Goal: Ask a question: Seek information or help from site administrators or community

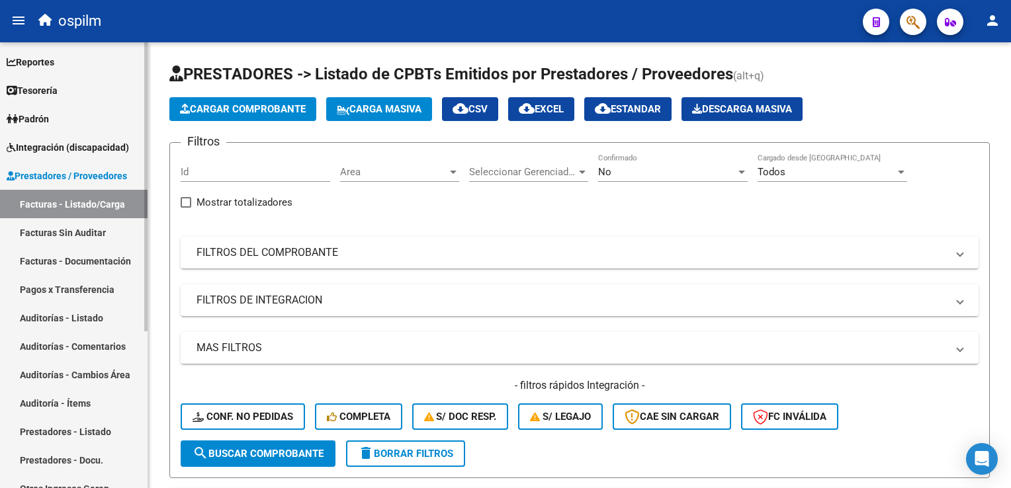
click at [61, 208] on link "Facturas - Listado/Carga" at bounding box center [74, 204] width 148 height 28
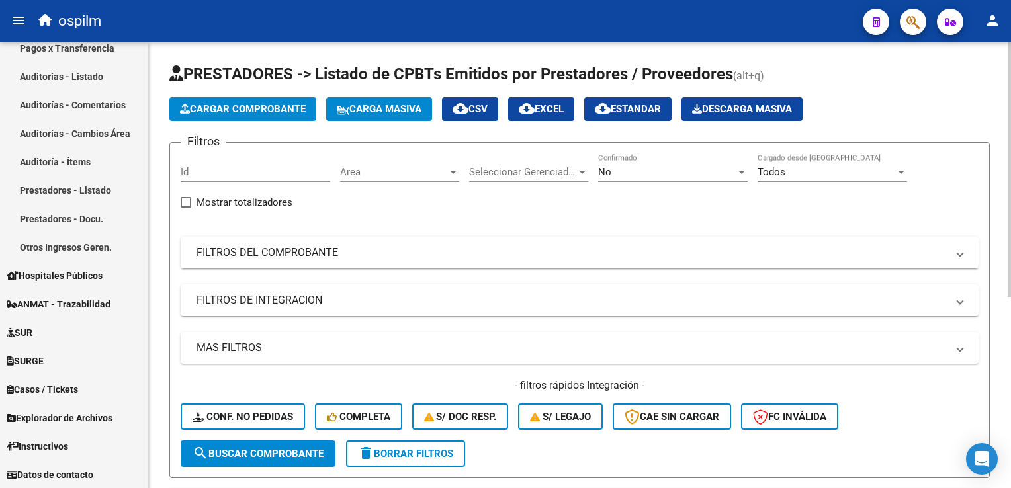
click at [232, 251] on mat-panel-title "FILTROS DEL COMPROBANTE" at bounding box center [571, 252] width 750 height 15
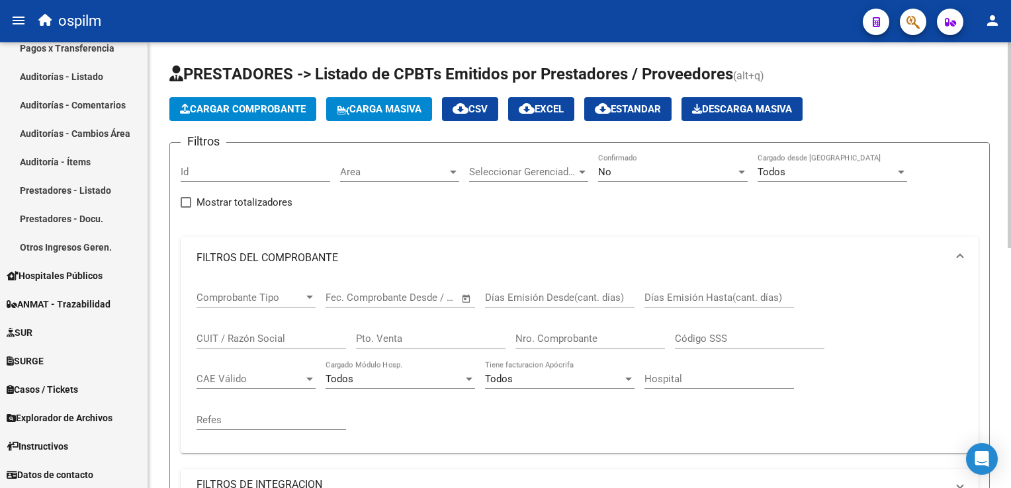
click at [384, 338] on input "Pto. Venta" at bounding box center [431, 339] width 150 height 12
type input "0004"
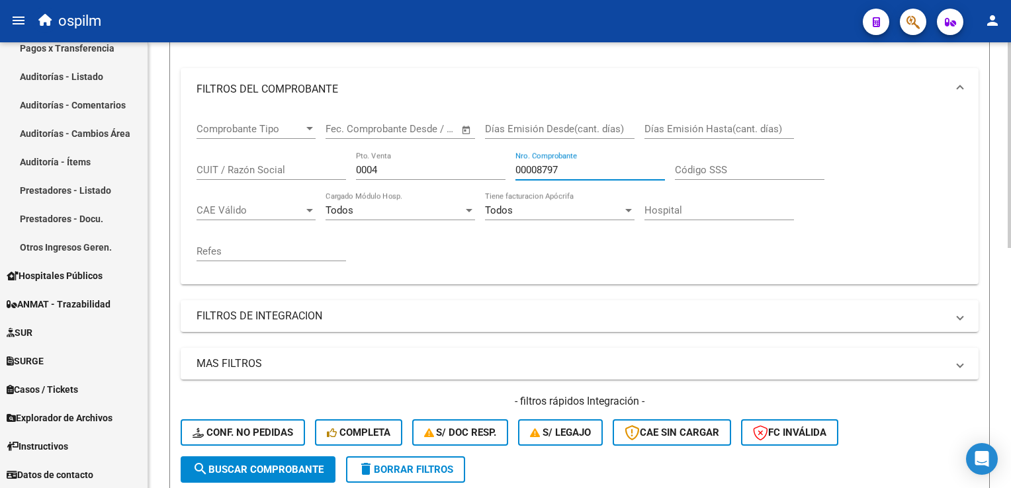
scroll to position [198, 0]
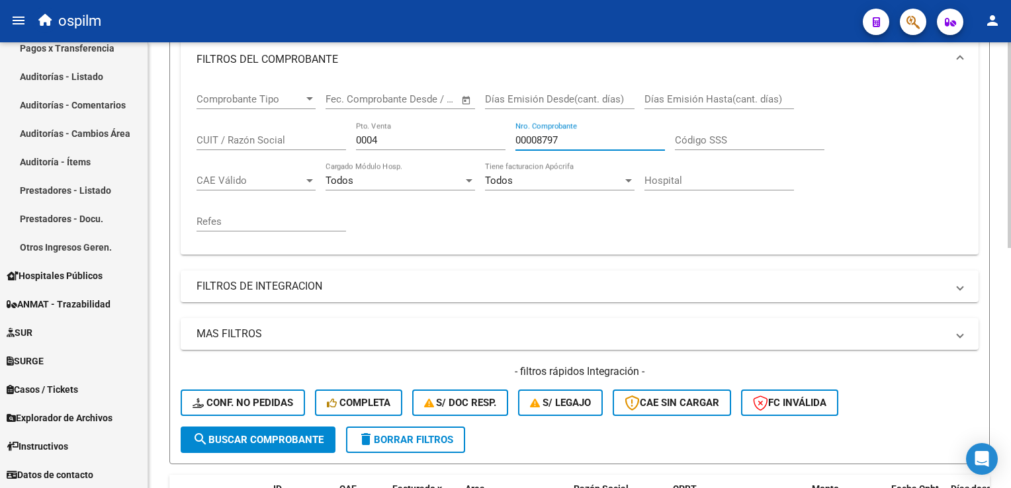
type input "00008797"
click at [262, 440] on span "search Buscar Comprobante" at bounding box center [258, 440] width 131 height 12
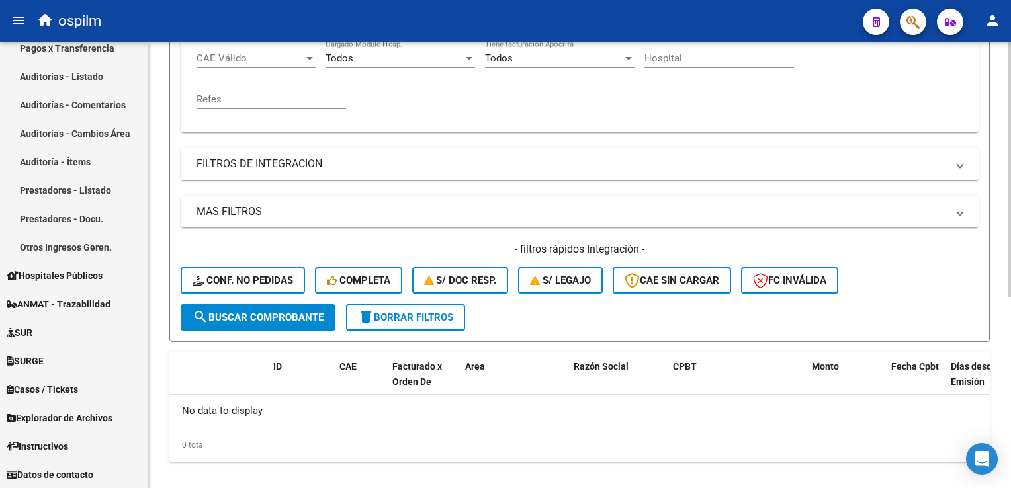
scroll to position [333, 0]
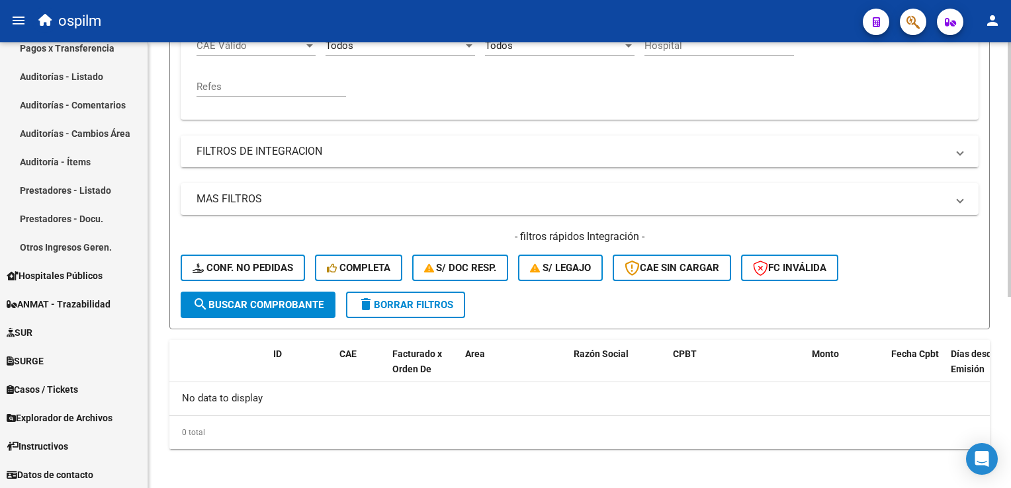
click at [396, 308] on button "delete Borrar Filtros" at bounding box center [405, 305] width 119 height 26
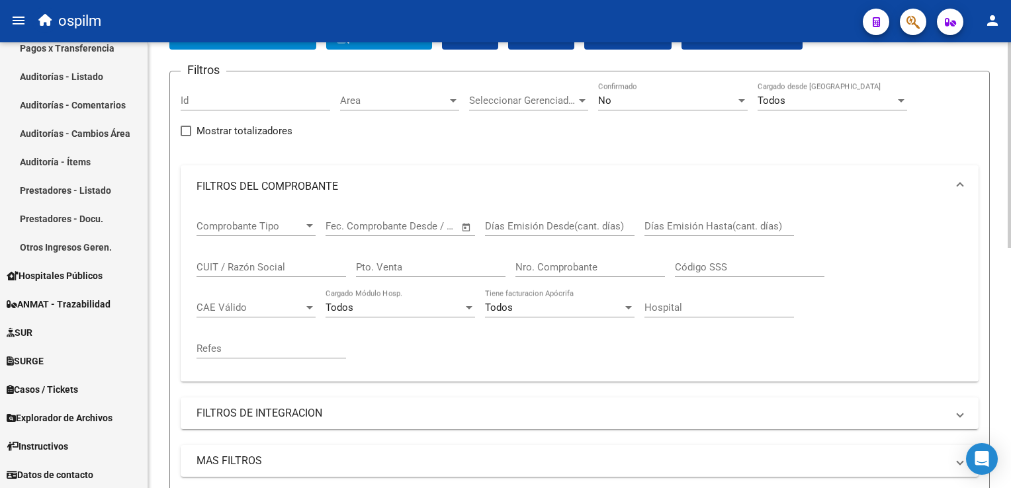
scroll to position [69, 0]
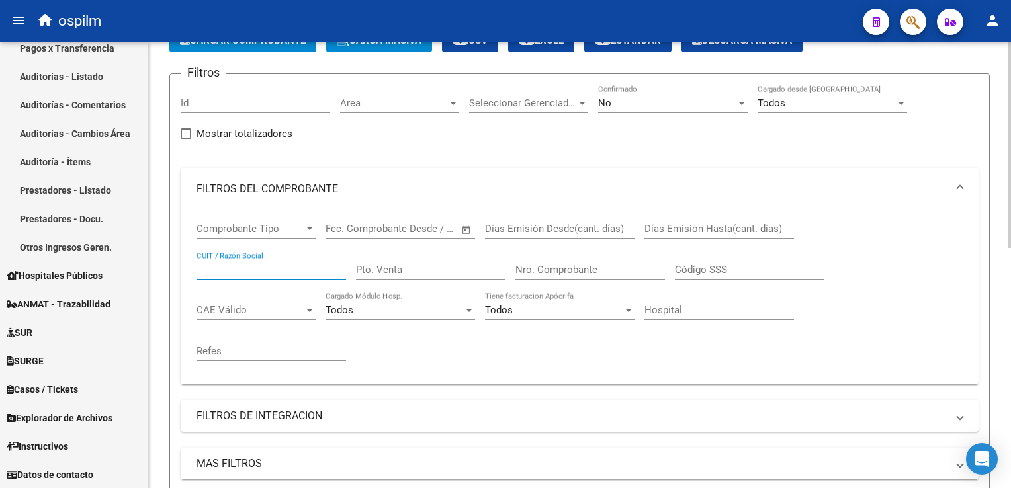
click at [244, 266] on input "CUIT / Razón Social" at bounding box center [271, 270] width 150 height 12
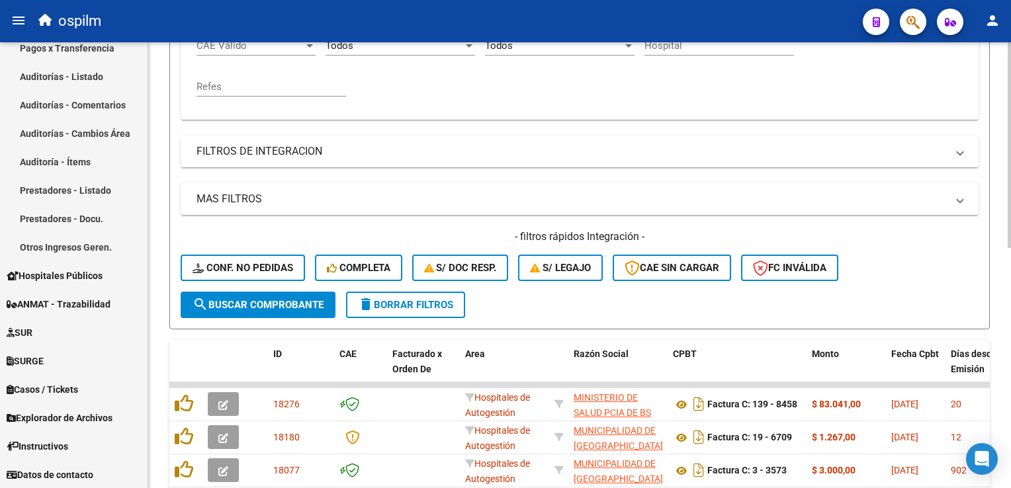
type input "[PERSON_NAME]"
click at [241, 305] on span "search Buscar Comprobante" at bounding box center [258, 305] width 131 height 12
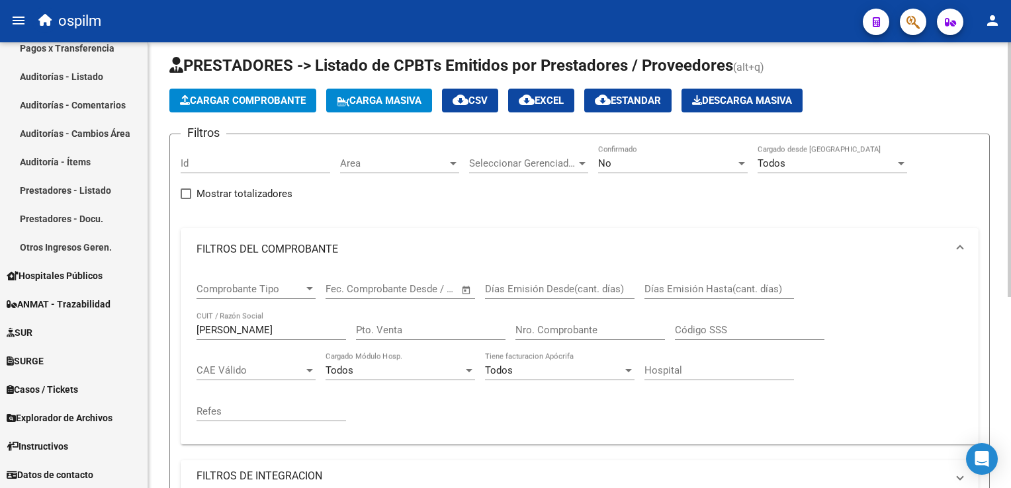
scroll to position [0, 0]
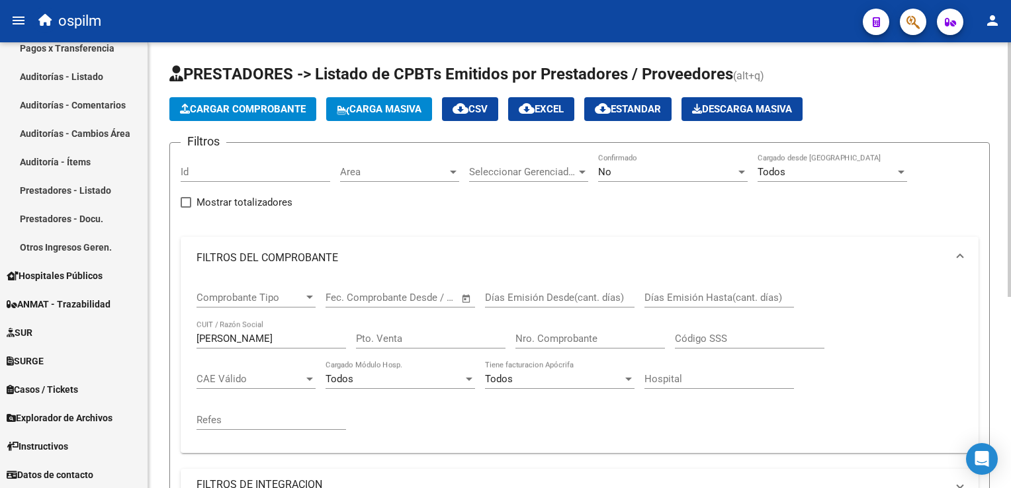
click at [361, 107] on span "Carga Masiva" at bounding box center [379, 109] width 85 height 12
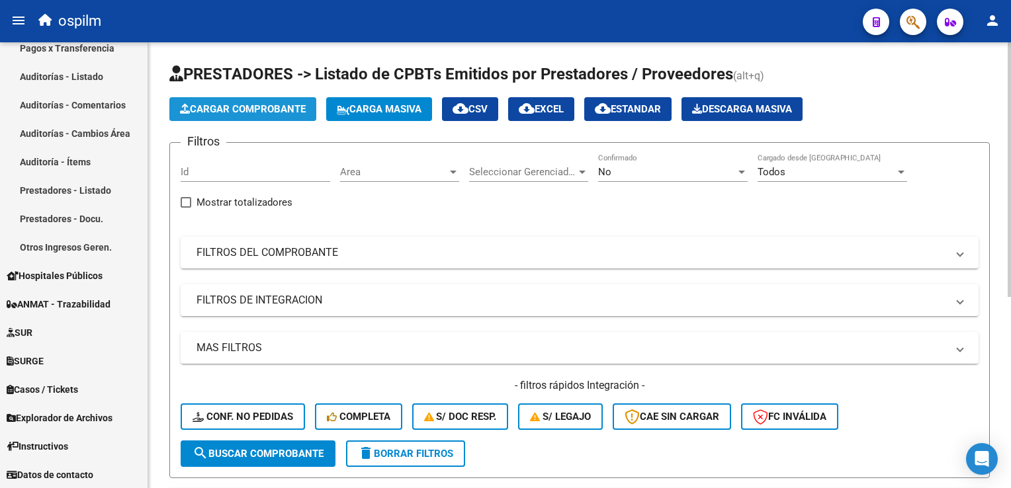
click at [275, 110] on span "Cargar Comprobante" at bounding box center [243, 109] width 126 height 12
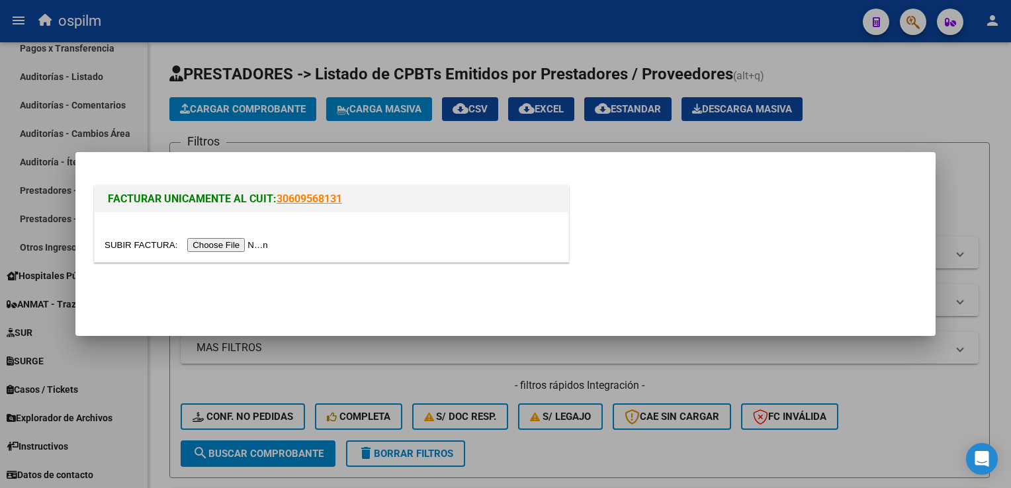
click at [969, 73] on div at bounding box center [505, 244] width 1011 height 488
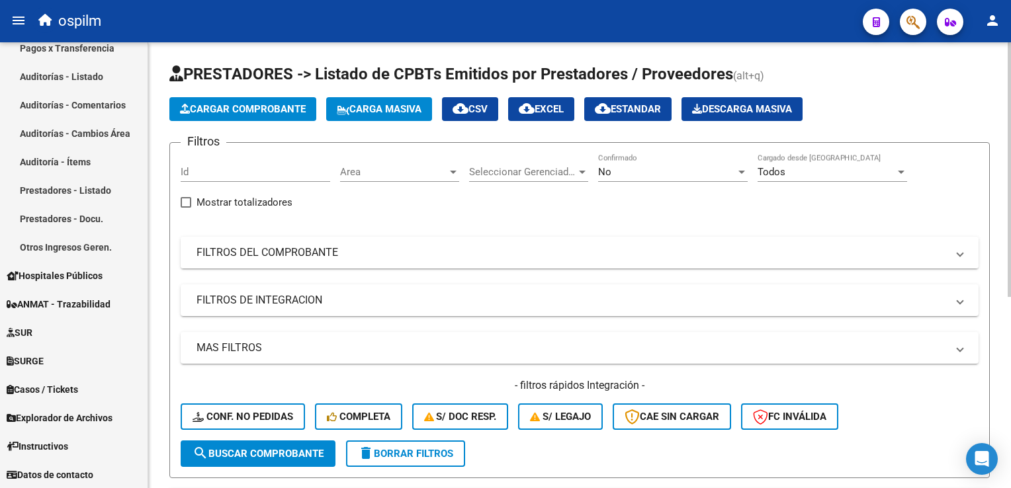
click at [271, 258] on mat-panel-title "FILTROS DEL COMPROBANTE" at bounding box center [571, 252] width 750 height 15
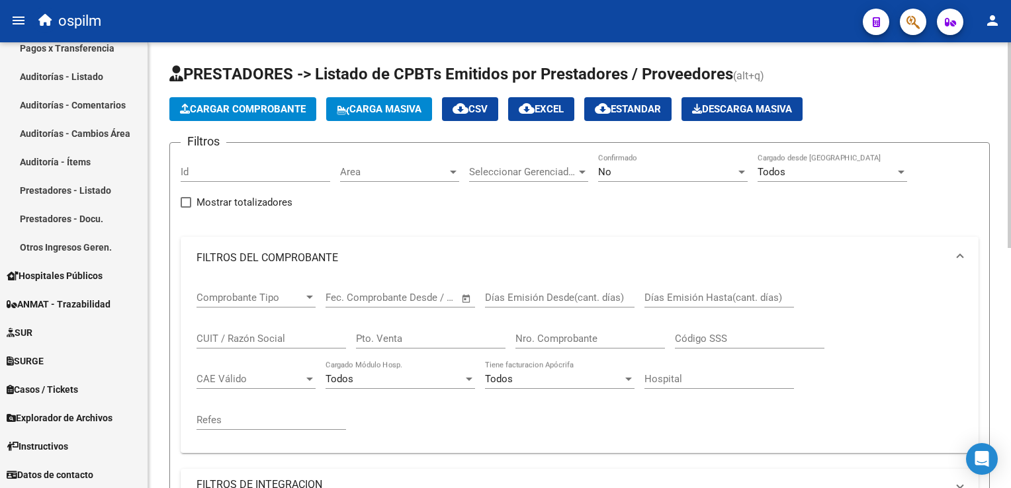
click at [466, 298] on span "Open calendar" at bounding box center [467, 298] width 32 height 32
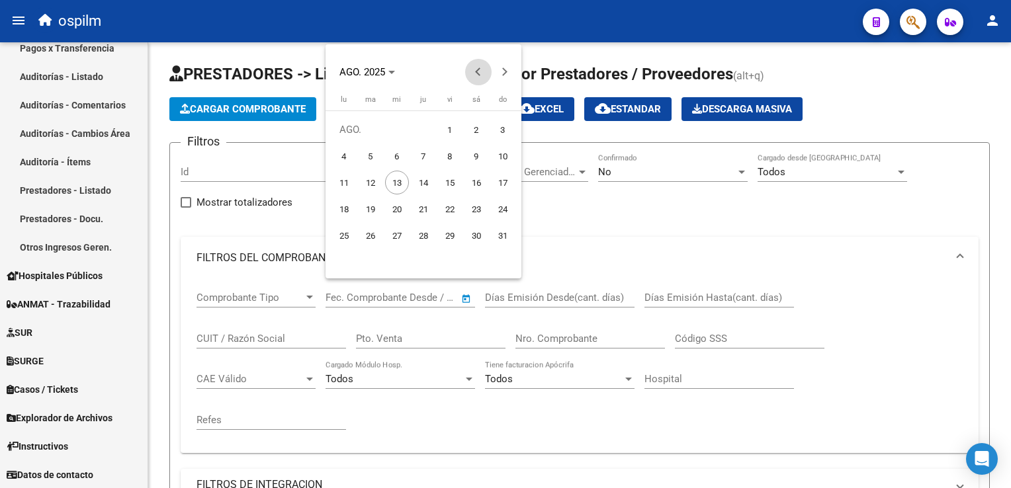
click at [476, 71] on button "Previous month" at bounding box center [478, 72] width 26 height 26
click at [446, 234] on span "27" at bounding box center [450, 236] width 24 height 24
type input "[DATE]"
click at [468, 234] on span "28" at bounding box center [476, 236] width 24 height 24
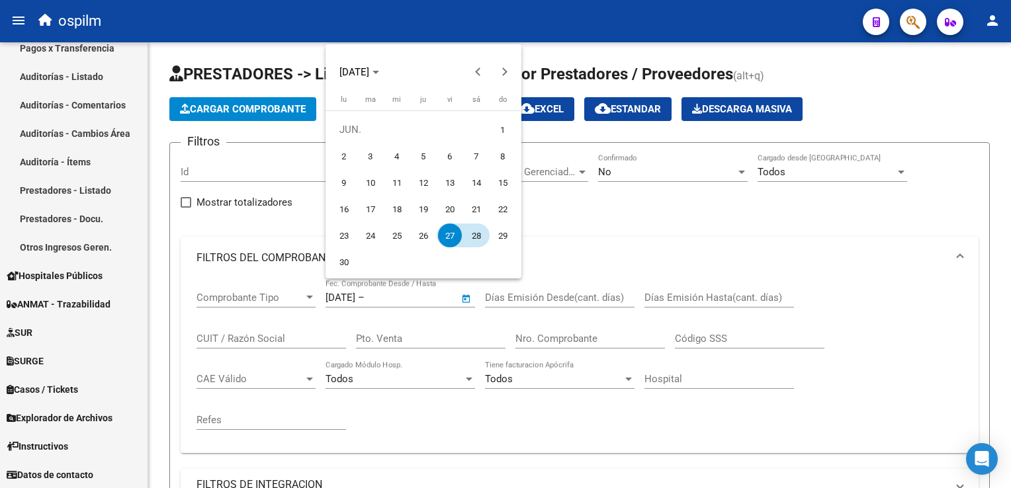
type input "[DATE]"
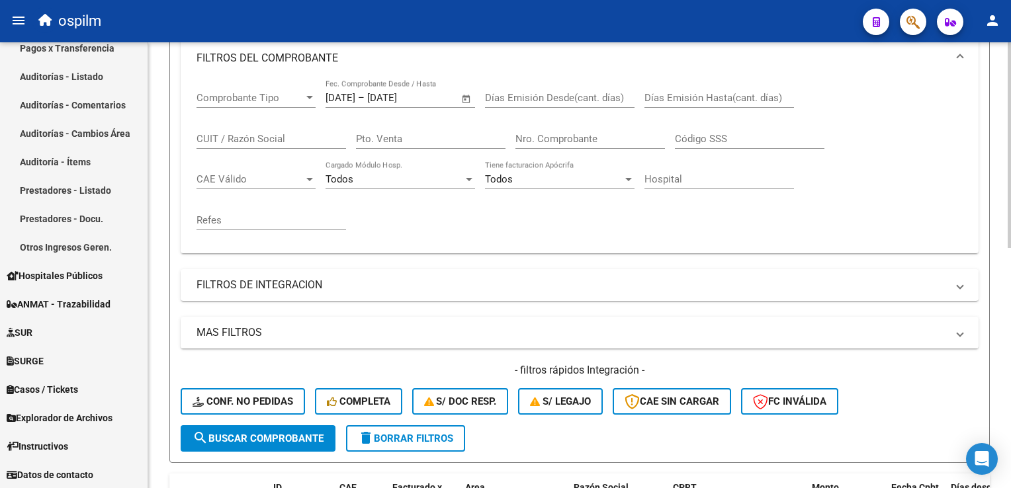
scroll to position [200, 0]
click at [228, 443] on button "search Buscar Comprobante" at bounding box center [258, 438] width 155 height 26
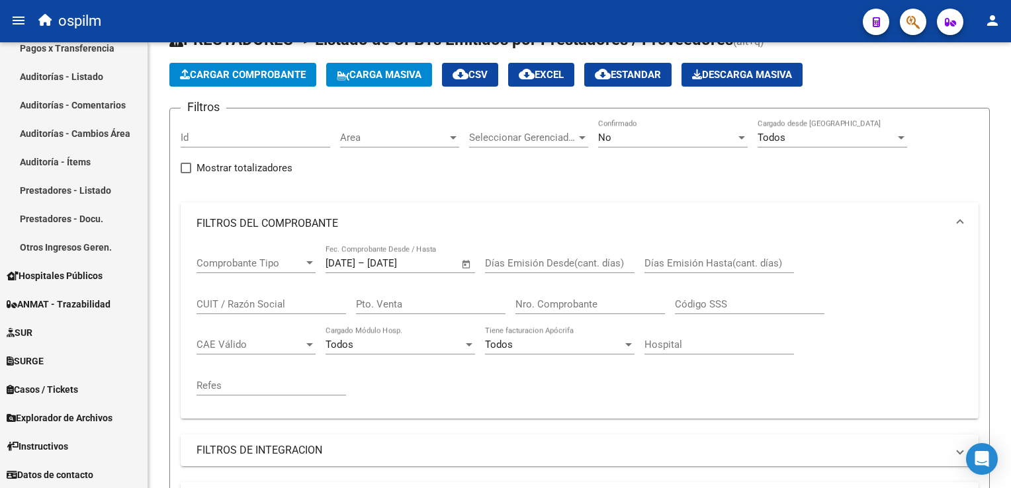
scroll to position [18, 0]
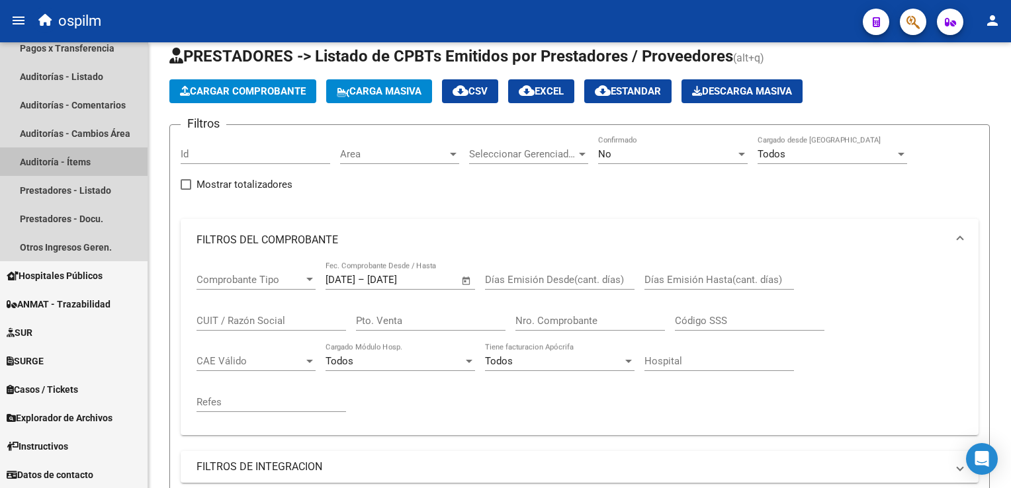
click at [0, 159] on html "menu ospilm person Firma Express Reportes Egresos Devengados Comprobantes Recib…" at bounding box center [505, 244] width 1011 height 488
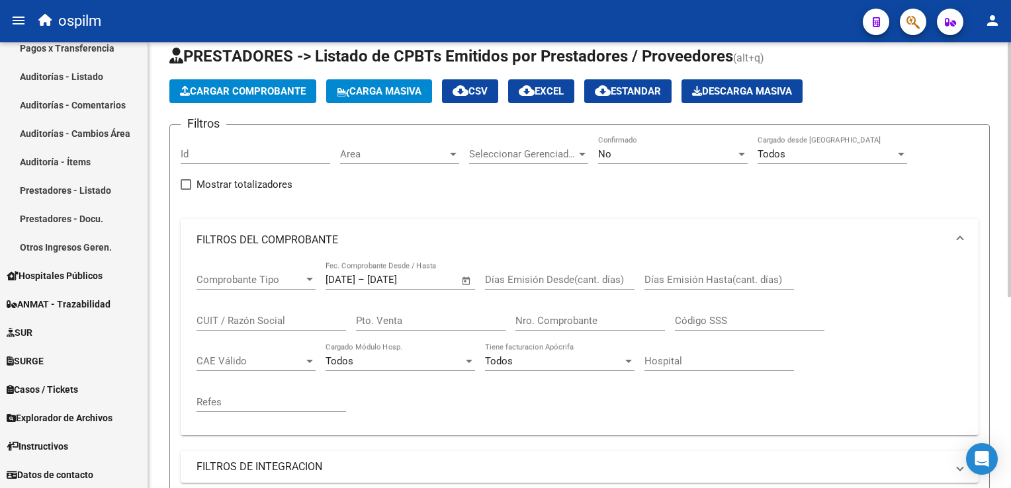
drag, startPoint x: -1, startPoint y: 159, endPoint x: 397, endPoint y: 220, distance: 402.9
click at [397, 220] on mat-expansion-panel-header "FILTROS DEL COMPROBANTE" at bounding box center [580, 240] width 798 height 42
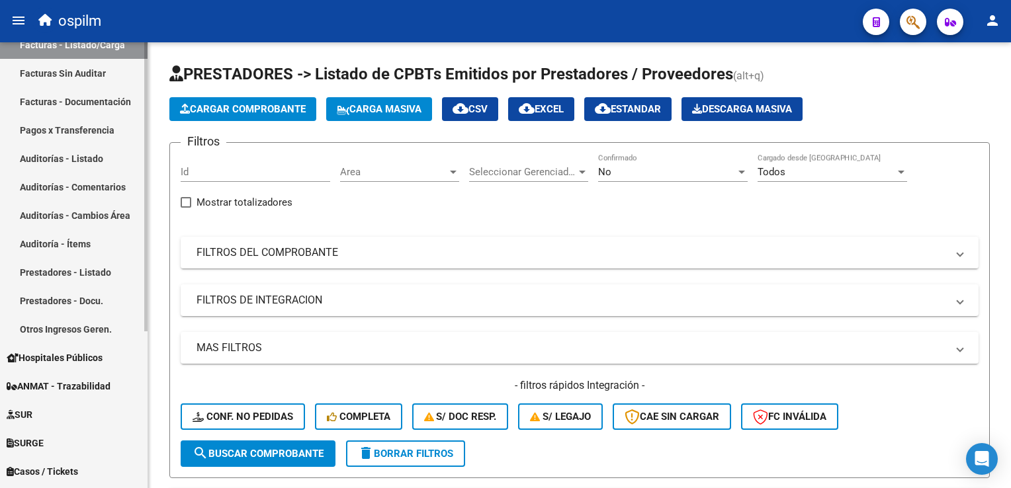
scroll to position [159, 0]
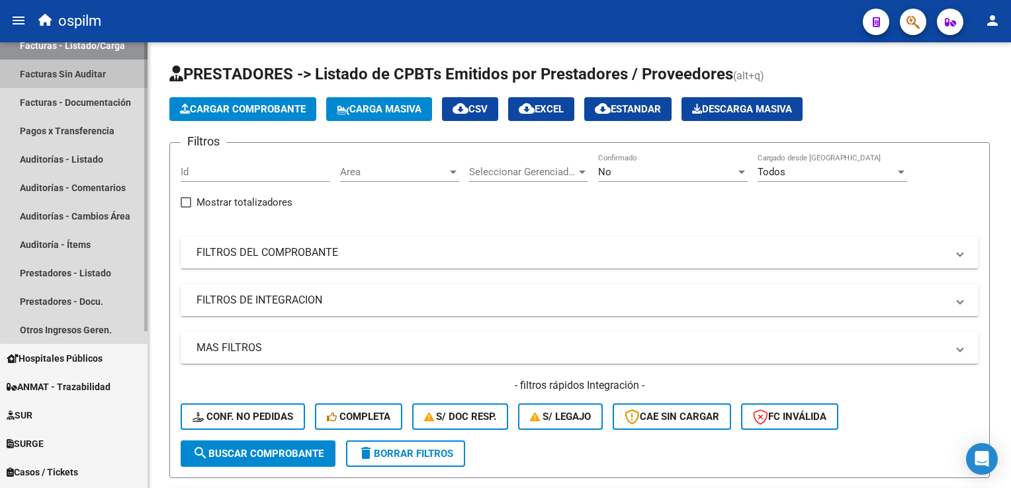
click at [96, 75] on link "Facturas Sin Auditar" at bounding box center [74, 74] width 148 height 28
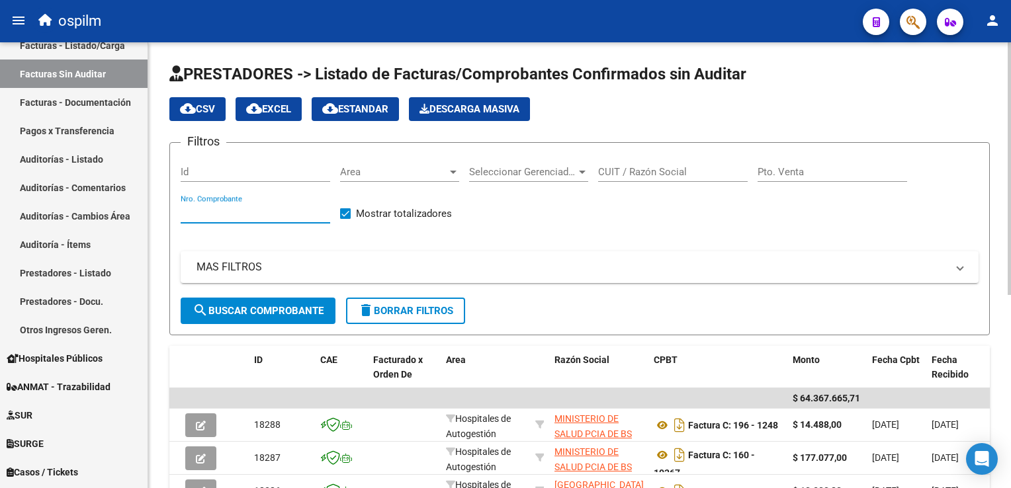
click at [235, 211] on input "Nro. Comprobante" at bounding box center [256, 213] width 150 height 12
type input "8797"
click at [228, 308] on span "search Buscar Comprobante" at bounding box center [258, 311] width 131 height 12
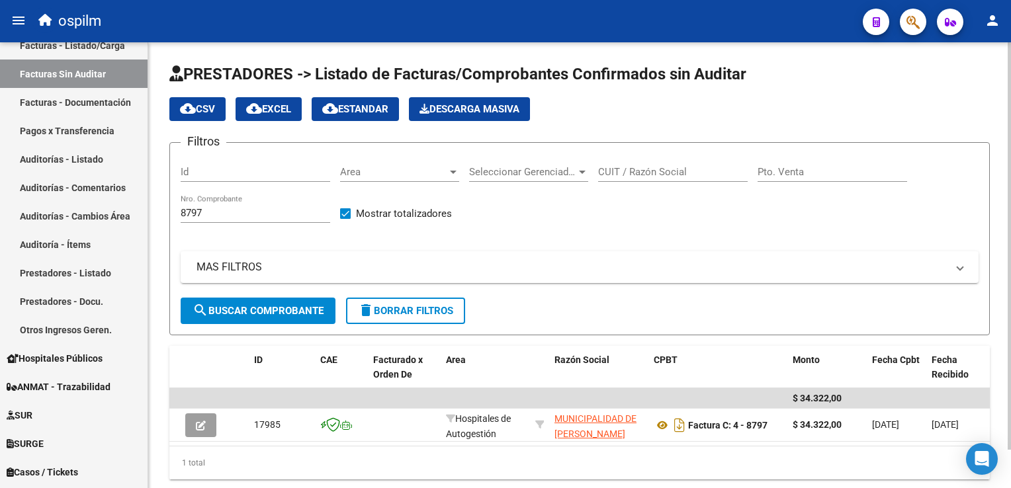
scroll to position [42, 0]
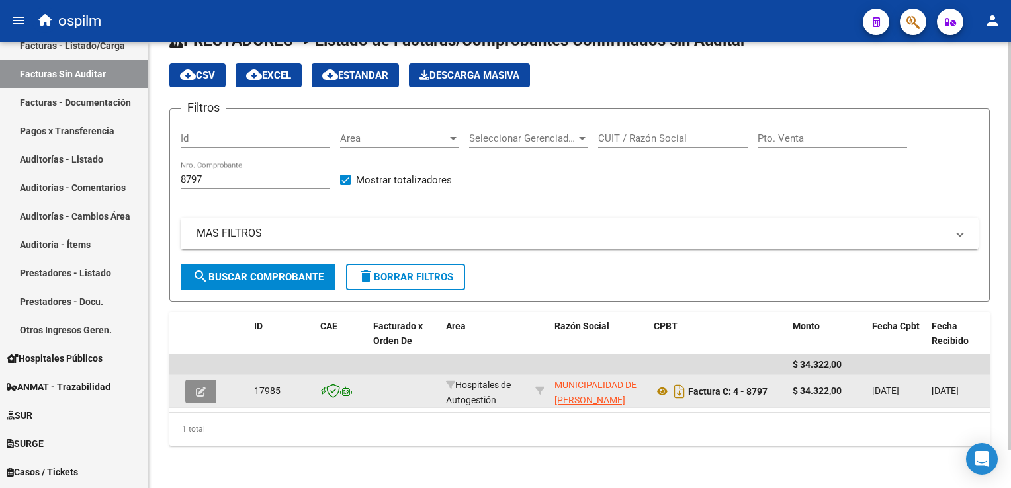
click at [204, 387] on icon "button" at bounding box center [201, 392] width 10 height 10
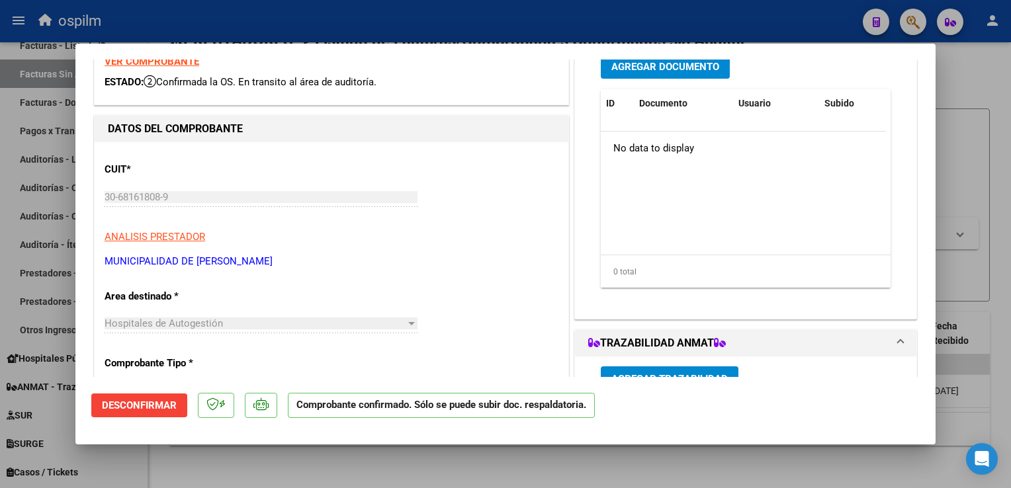
scroll to position [0, 0]
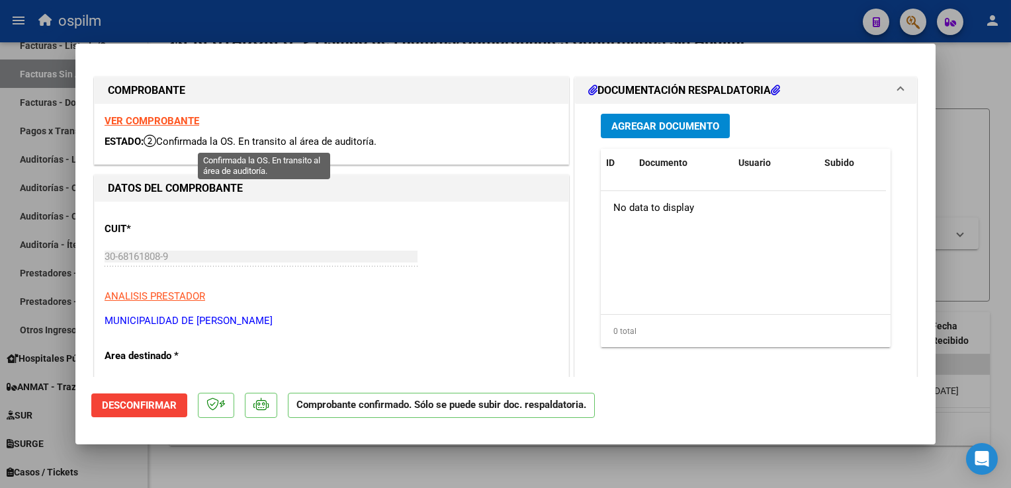
click at [278, 139] on span "Confirmada la OS. En transito al área de auditoría." at bounding box center [260, 142] width 233 height 12
click at [325, 24] on div at bounding box center [505, 244] width 1011 height 488
type input "$ 0,00"
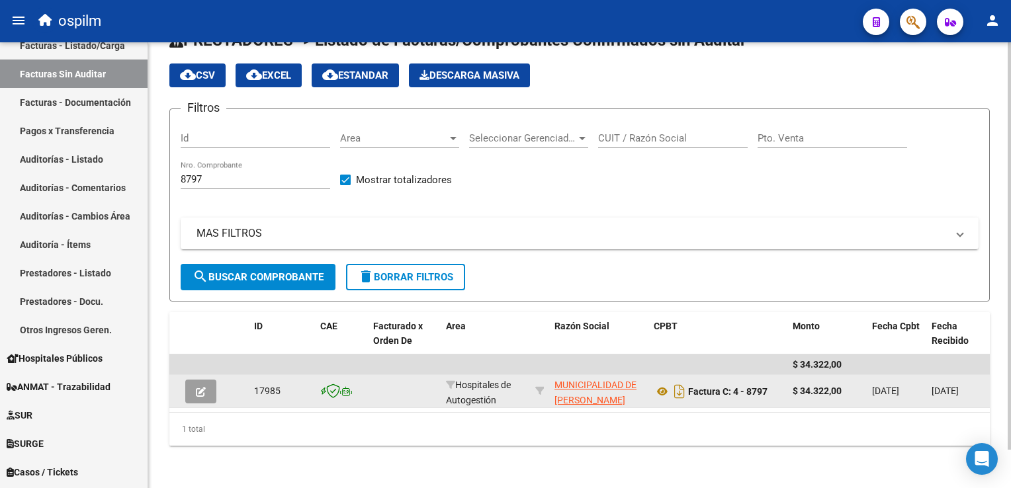
click at [204, 387] on icon "button" at bounding box center [201, 392] width 10 height 10
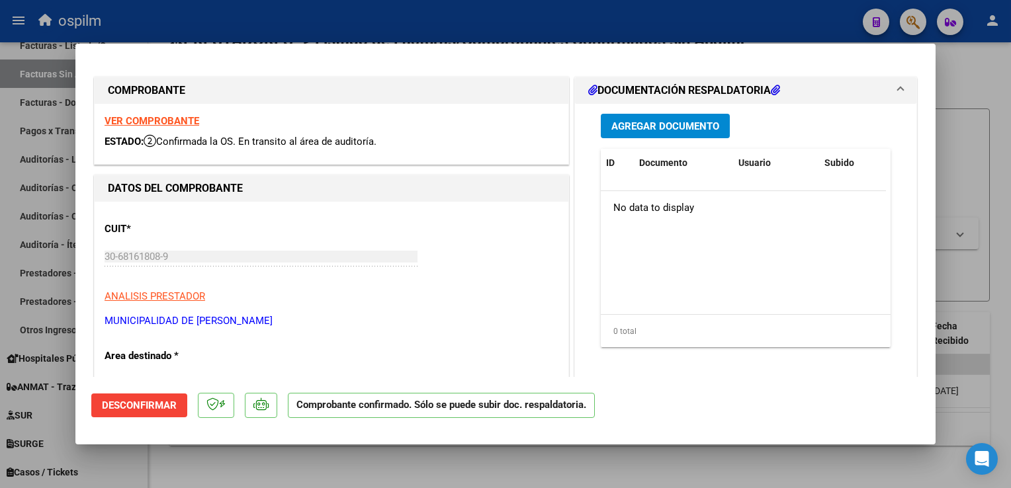
click at [434, 476] on div at bounding box center [505, 244] width 1011 height 488
type input "$ 0,00"
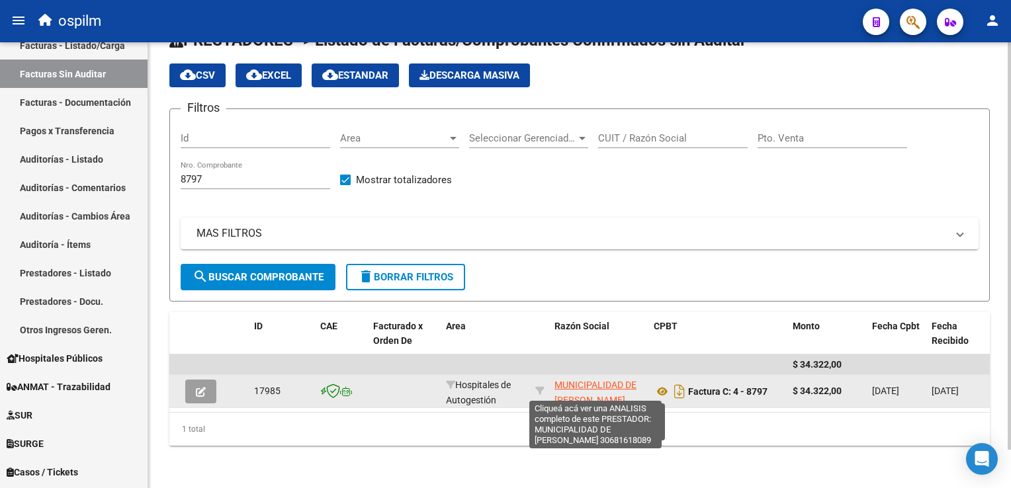
click at [580, 380] on span "MUNICIPALIDAD DE [PERSON_NAME]" at bounding box center [595, 393] width 82 height 26
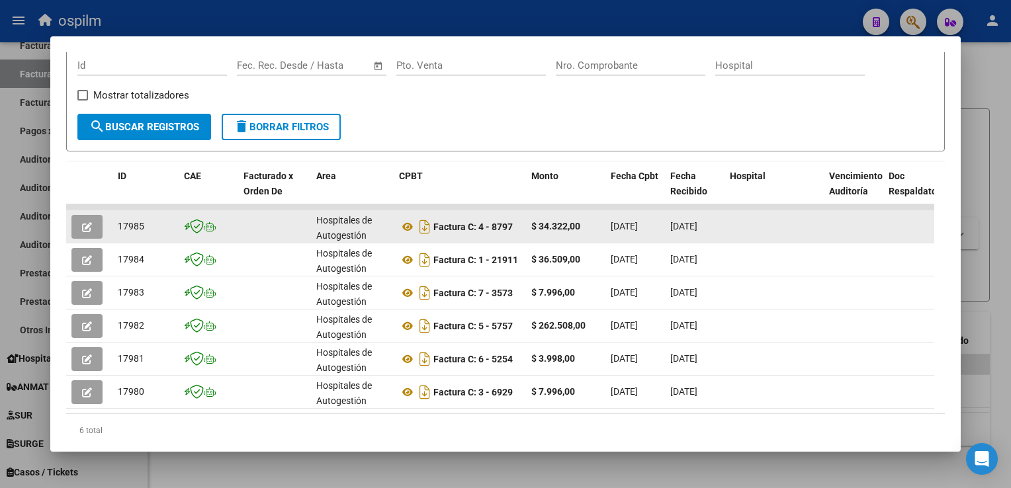
scroll to position [41, 0]
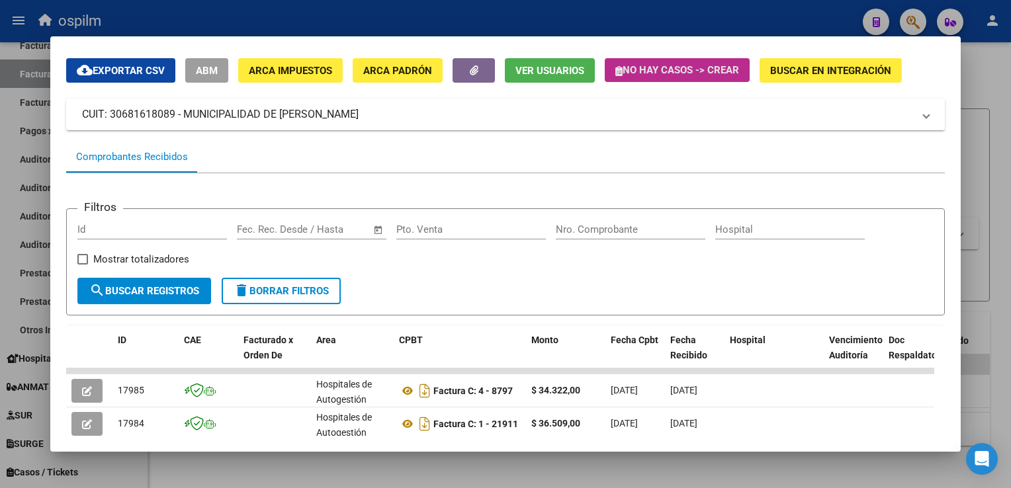
click at [644, 73] on span "No hay casos -> Crear" at bounding box center [677, 70] width 124 height 12
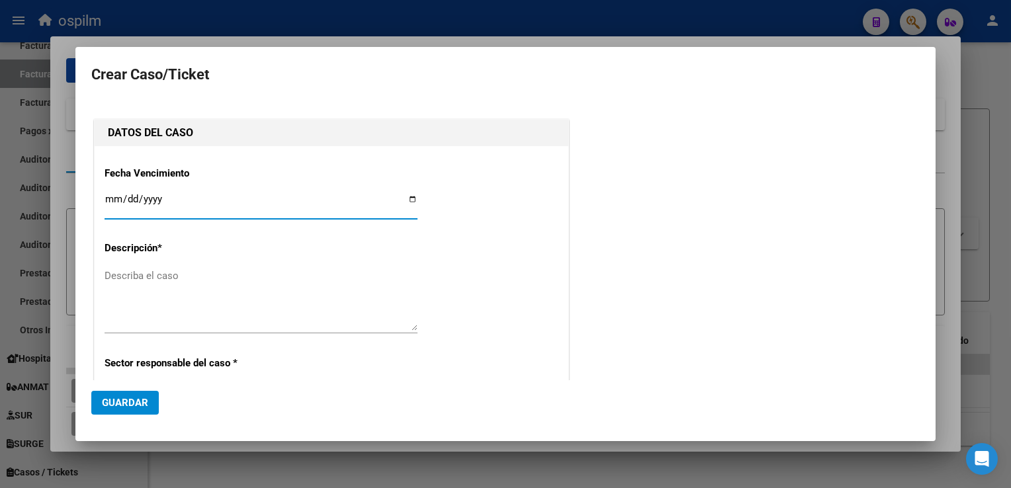
type input "30681618089"
click at [732, 32] on div at bounding box center [505, 244] width 1011 height 488
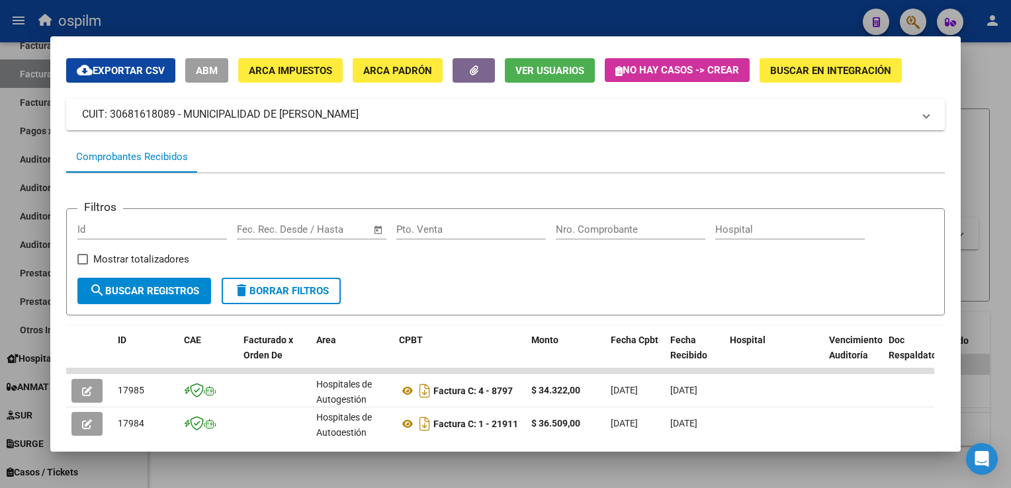
click at [681, 17] on div at bounding box center [505, 244] width 1011 height 488
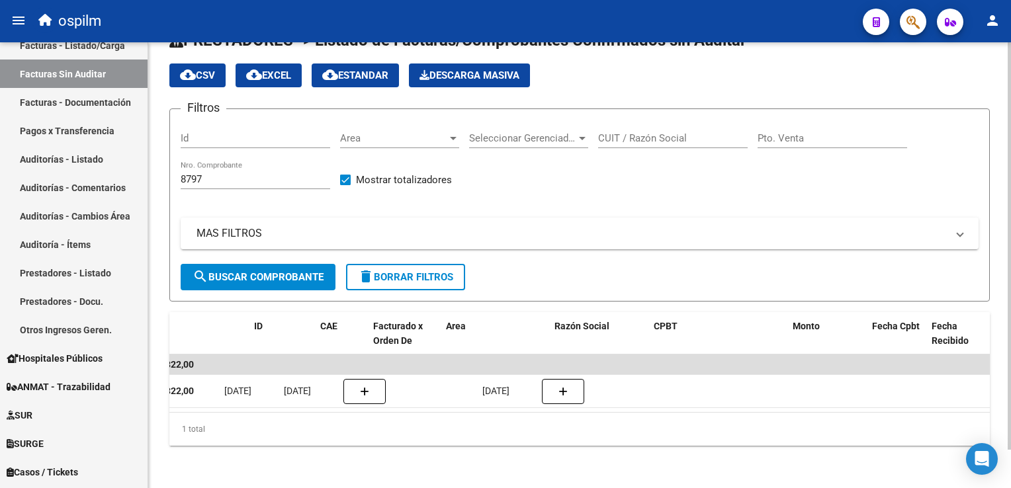
scroll to position [0, 0]
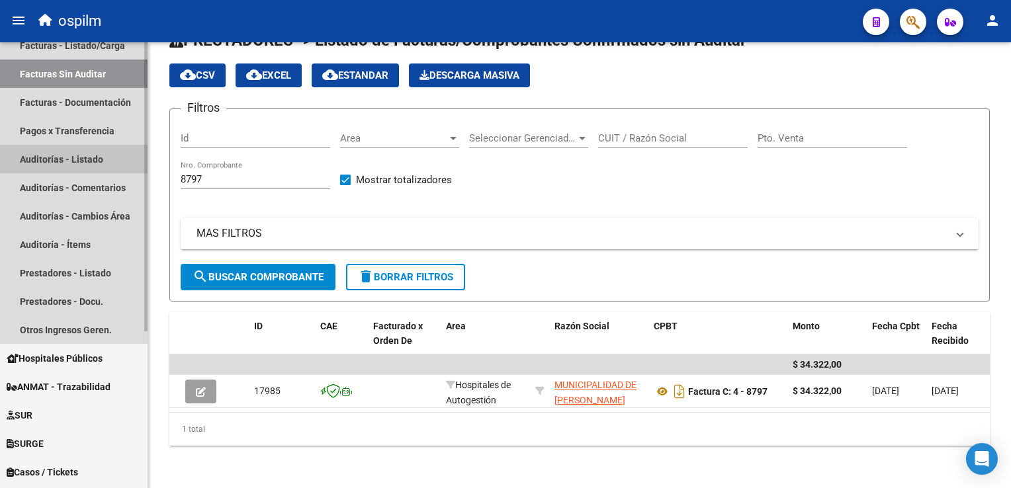
click at [56, 155] on link "Auditorías - Listado" at bounding box center [74, 159] width 148 height 28
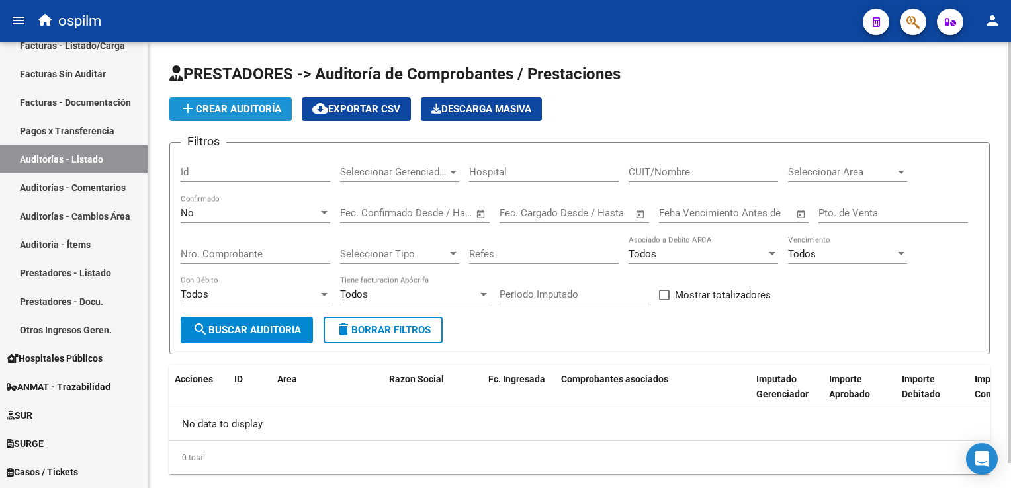
click at [249, 107] on span "add Crear Auditoría" at bounding box center [230, 109] width 101 height 12
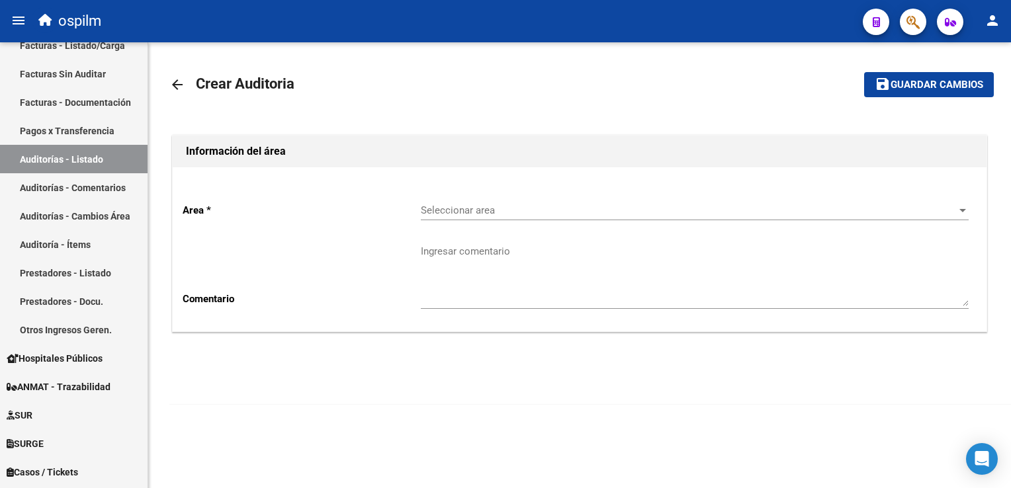
click at [180, 95] on link "arrow_back" at bounding box center [182, 84] width 26 height 31
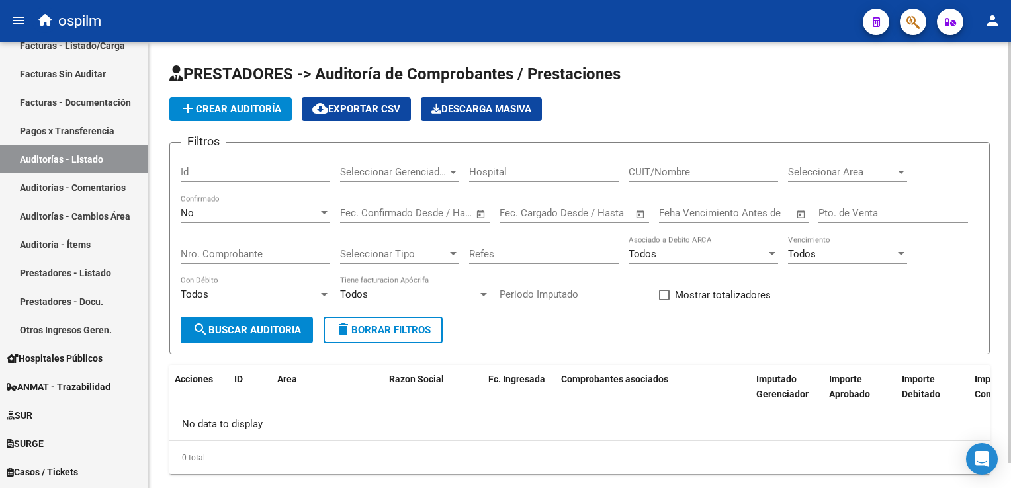
click at [239, 250] on input "Nro. Comprobante" at bounding box center [256, 254] width 150 height 12
type input "8797"
click at [241, 329] on span "search Buscar Auditoria" at bounding box center [247, 330] width 108 height 12
click at [243, 102] on button "add Crear Auditoría" at bounding box center [230, 109] width 122 height 24
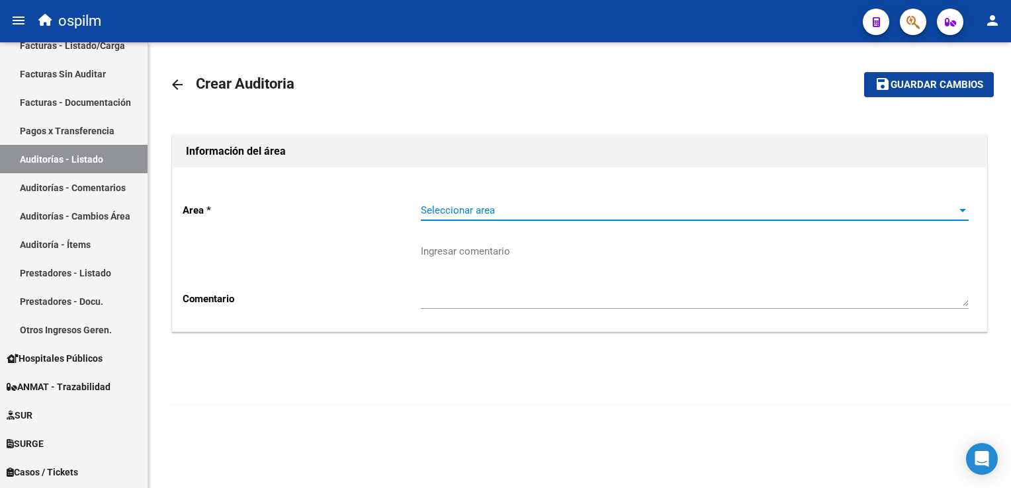
click at [509, 212] on span "Seleccionar area" at bounding box center [689, 210] width 536 height 12
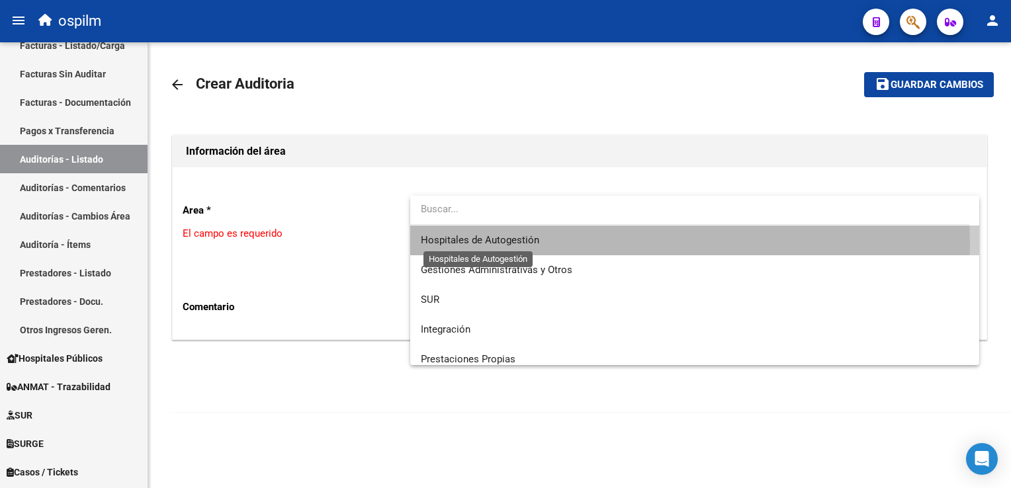
click at [503, 245] on span "Hospitales de Autogestión" at bounding box center [480, 240] width 118 height 12
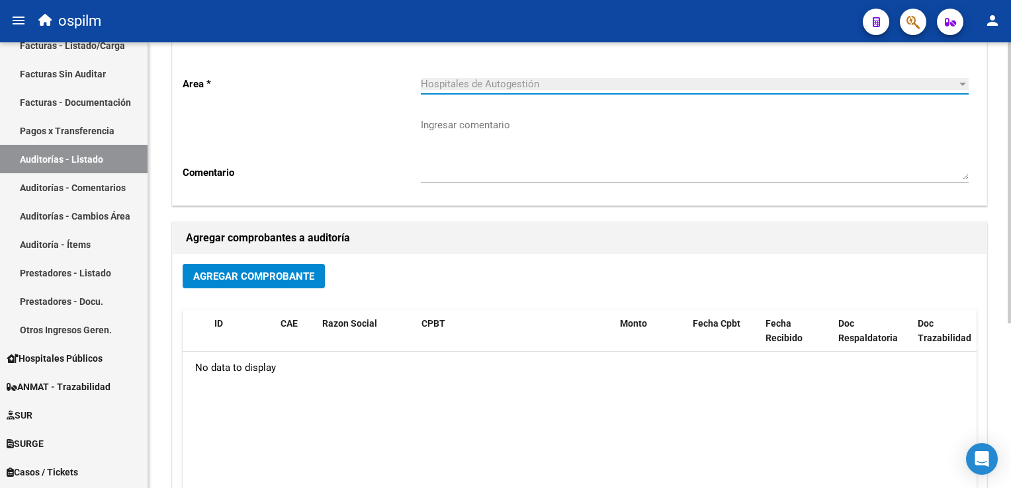
scroll to position [134, 0]
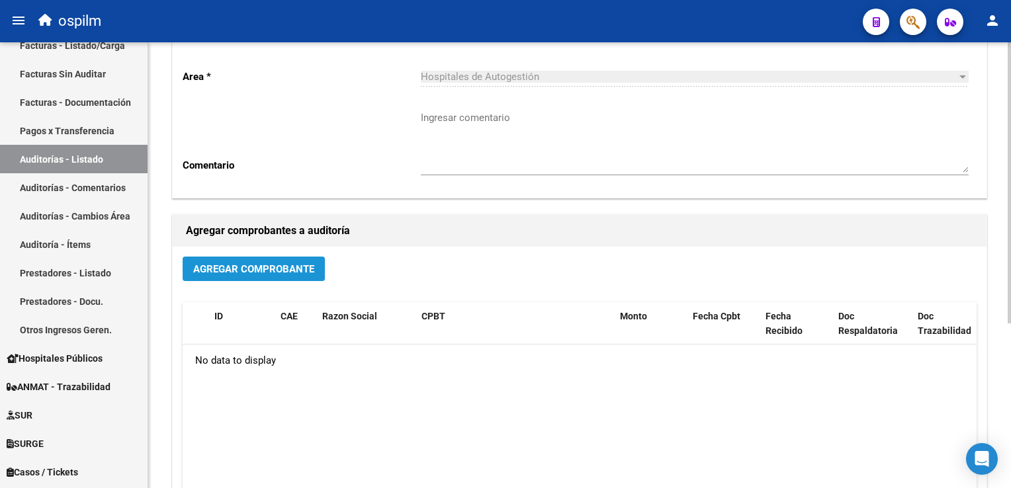
click at [259, 273] on span "Agregar Comprobante" at bounding box center [253, 269] width 121 height 12
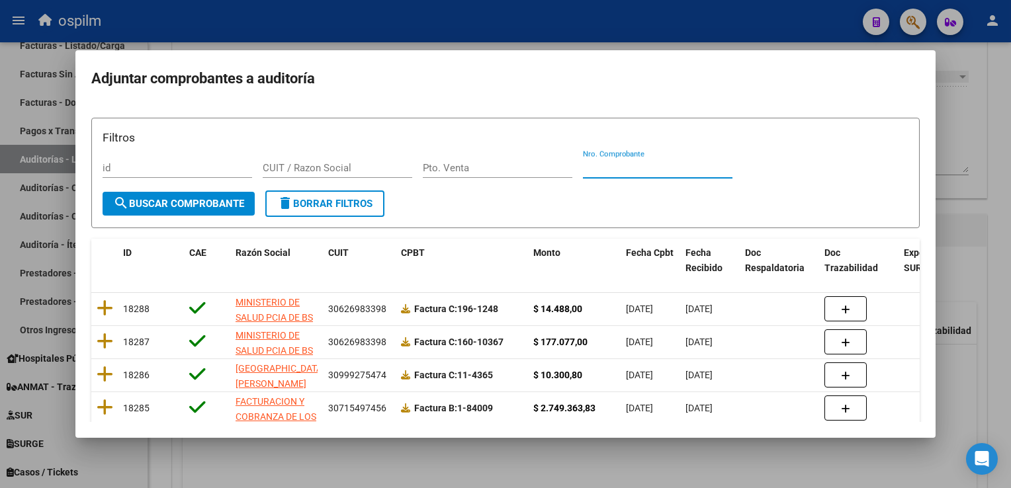
click at [613, 167] on input "Nro. Comprobante" at bounding box center [658, 168] width 150 height 12
type input "8797"
click at [191, 198] on span "search Buscar Comprobante" at bounding box center [178, 204] width 131 height 12
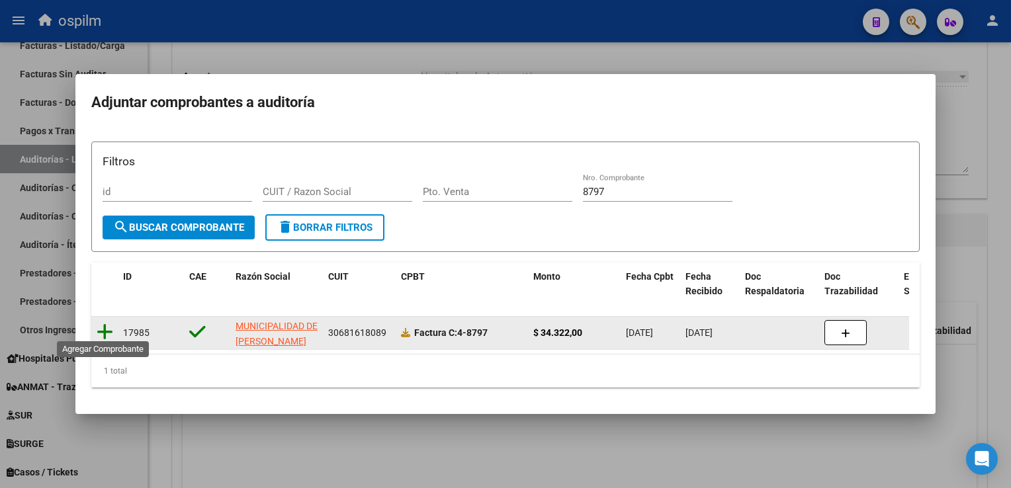
click at [98, 328] on icon at bounding box center [105, 332] width 17 height 19
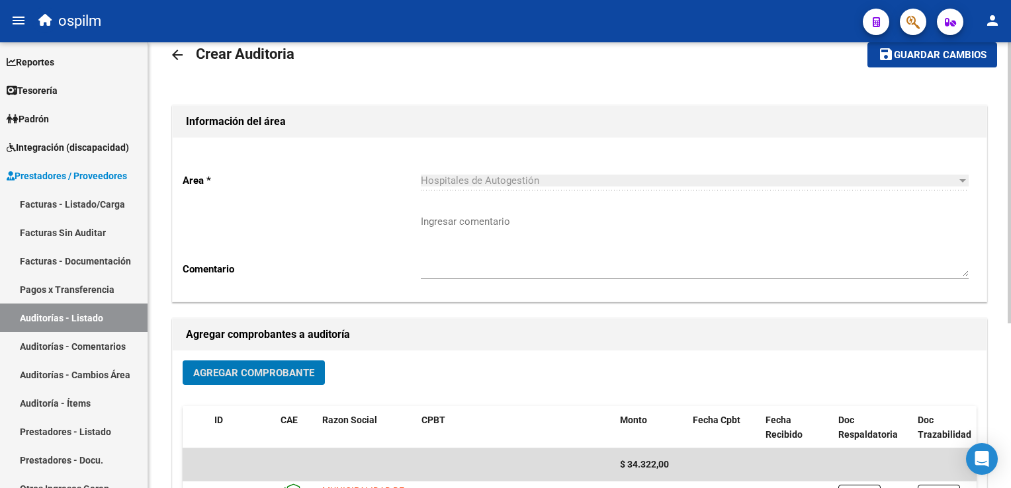
scroll to position [0, 0]
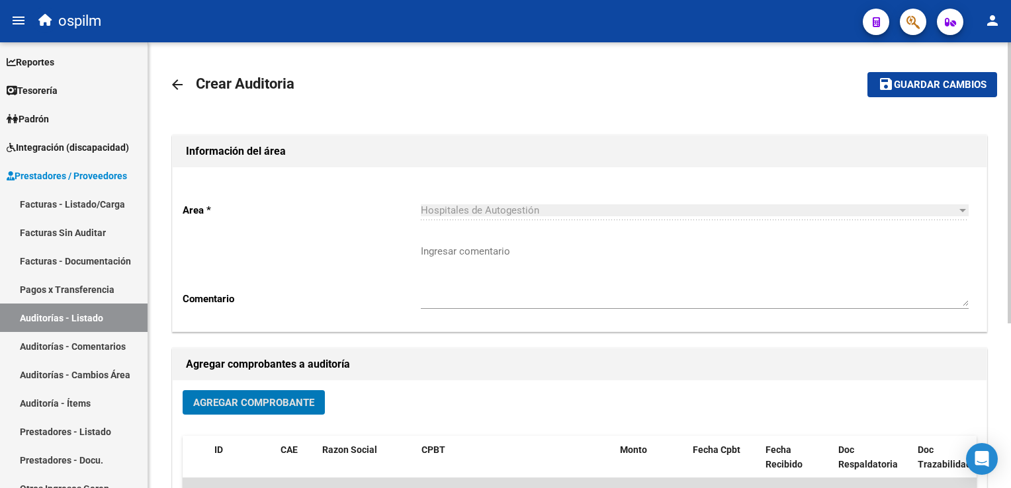
click at [892, 83] on mat-icon "save" at bounding box center [886, 84] width 16 height 16
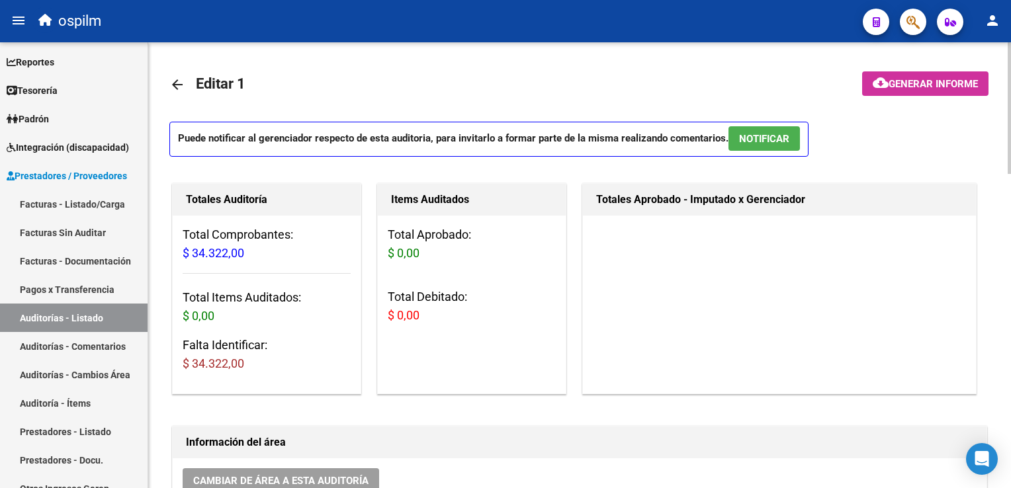
click at [216, 203] on h1 "Totales Auditoría" at bounding box center [266, 199] width 161 height 21
click at [215, 253] on span "$ 34.322,00" at bounding box center [214, 253] width 62 height 14
click at [191, 292] on h3 "Total Items Auditados: $ 0,00" at bounding box center [267, 306] width 168 height 37
click at [193, 331] on div "Total Comprobantes: $ 34.322,00 Total Items Auditados: $ 0,00 Falta Identificar…" at bounding box center [267, 305] width 188 height 178
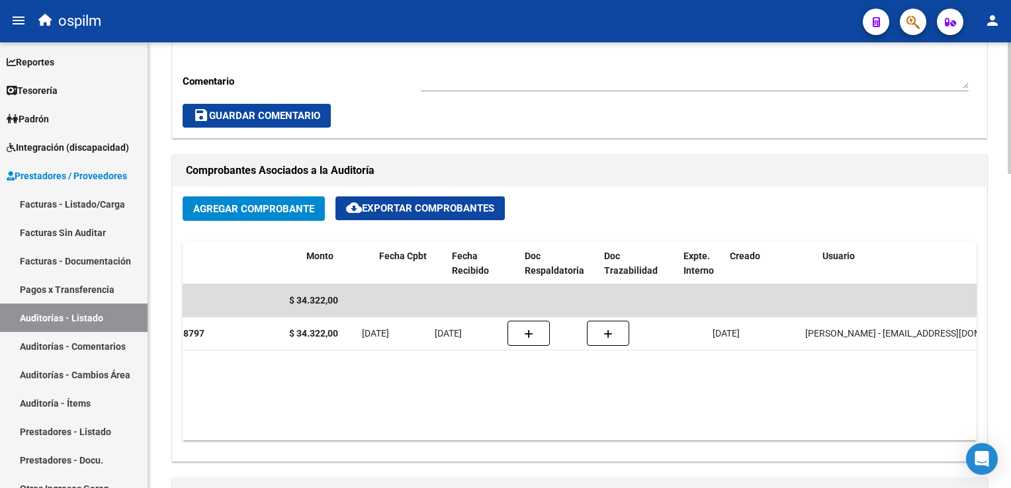
scroll to position [0, 376]
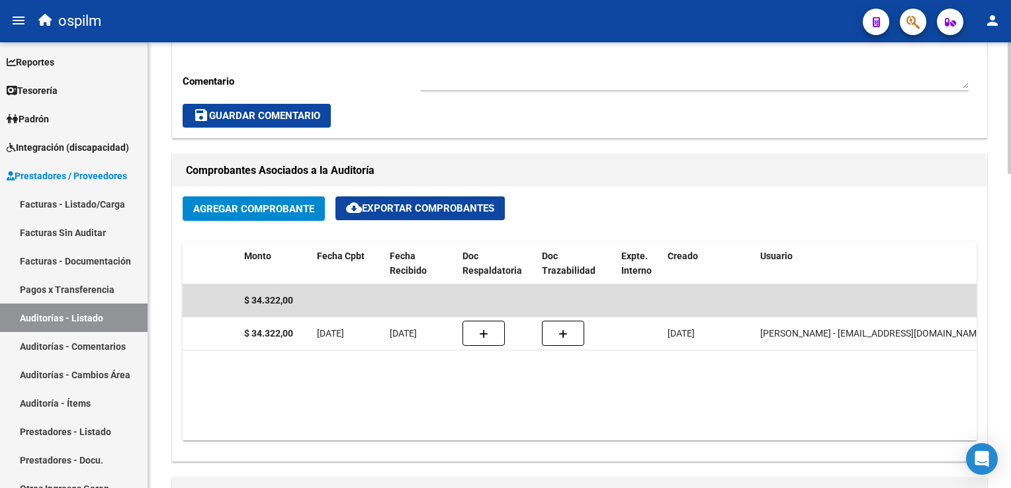
drag, startPoint x: 493, startPoint y: 439, endPoint x: 373, endPoint y: 429, distance: 120.2
click at [373, 429] on div "Agregar Comprobante cloud_download Exportar Comprobantes ID CAE Razon Social CP…" at bounding box center [580, 324] width 814 height 275
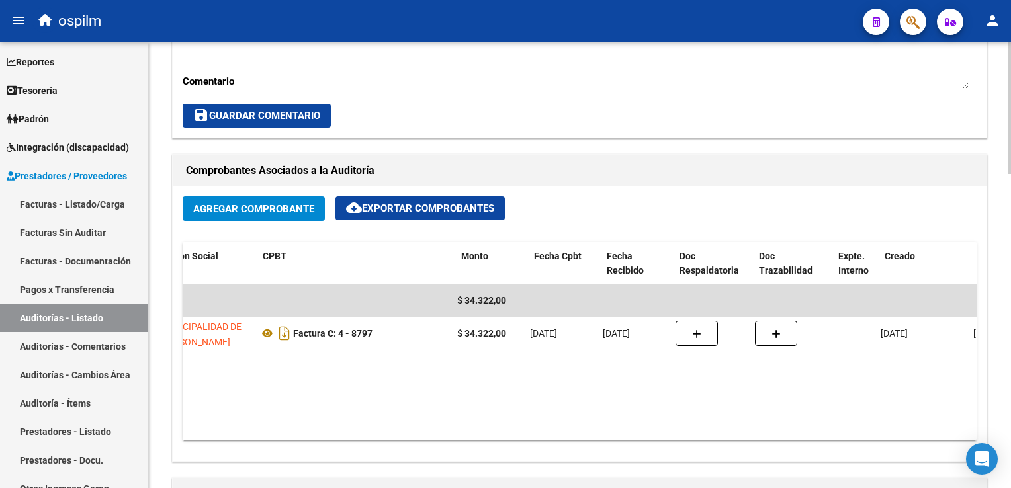
scroll to position [0, 0]
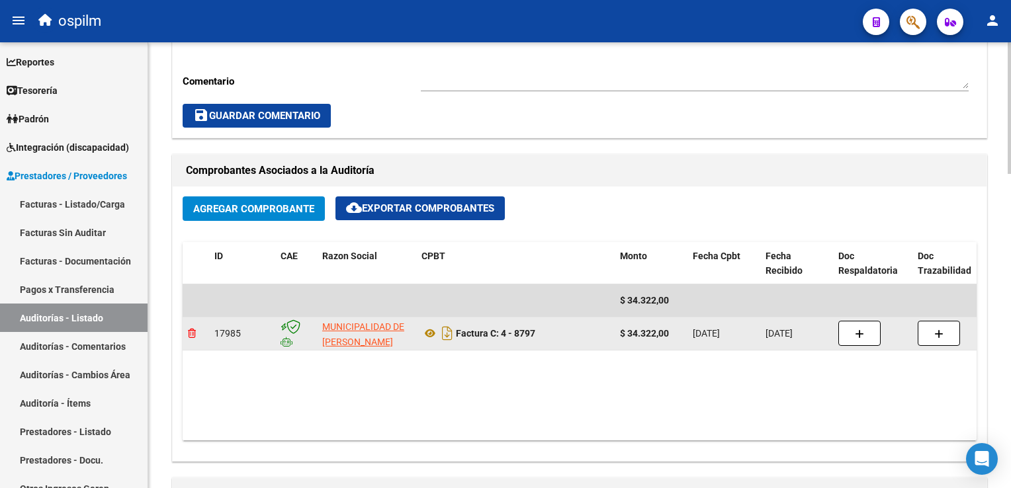
click at [193, 331] on icon at bounding box center [192, 333] width 8 height 9
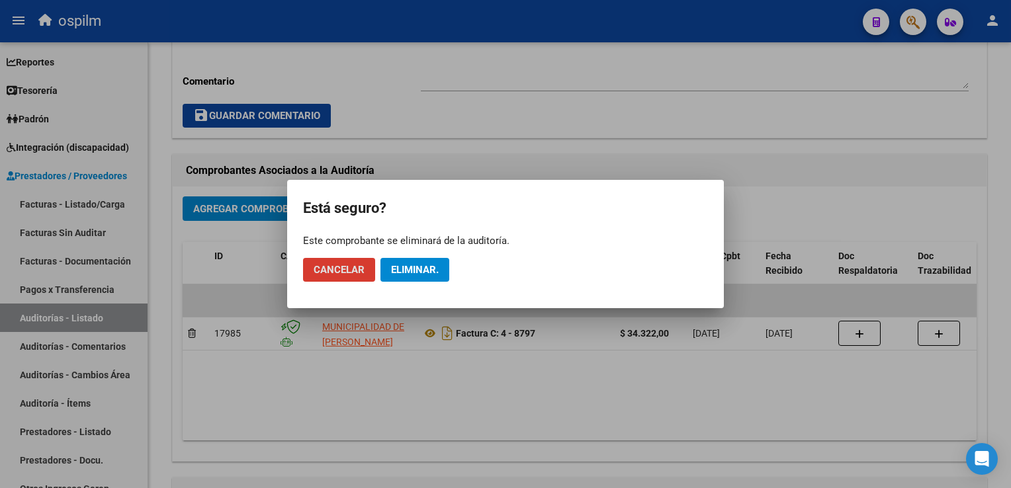
click at [410, 265] on span "Eliminar." at bounding box center [415, 270] width 48 height 12
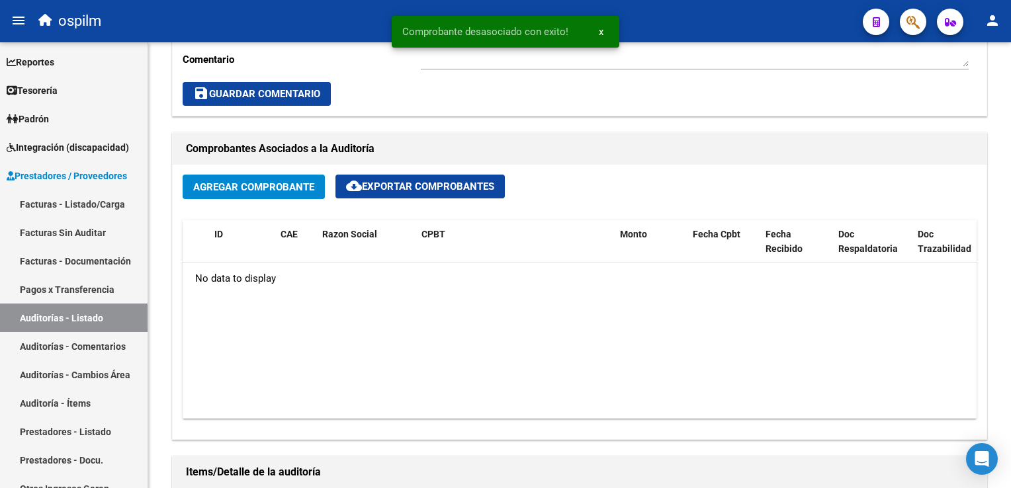
scroll to position [529, 0]
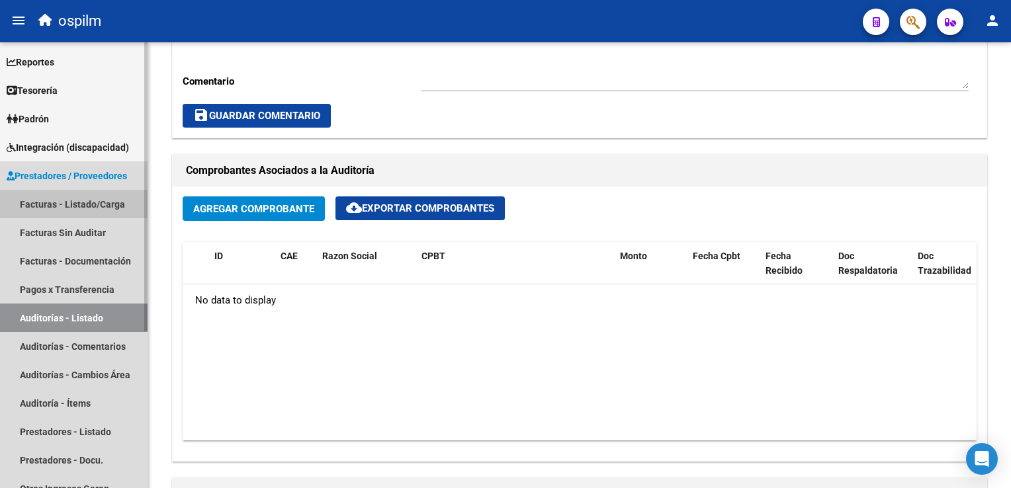
click at [64, 200] on link "Facturas - Listado/Carga" at bounding box center [74, 204] width 148 height 28
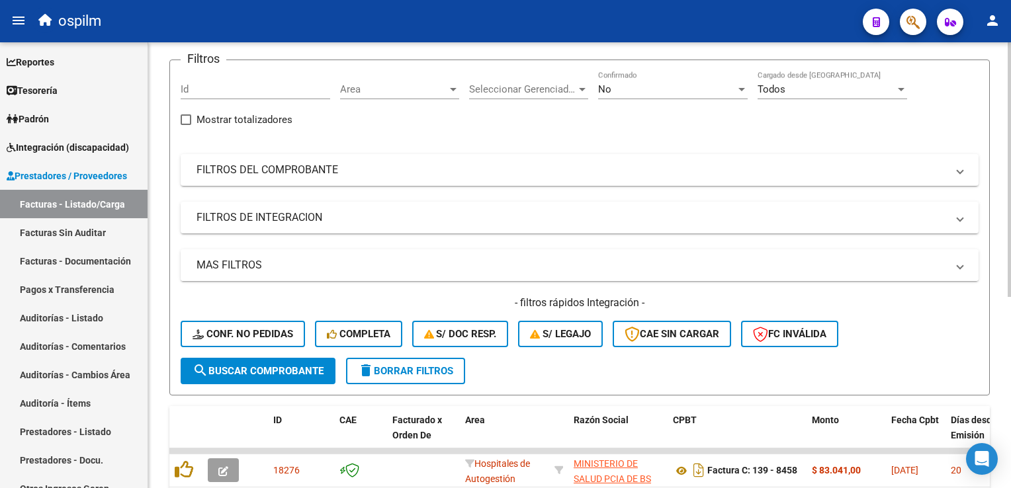
scroll to position [63, 0]
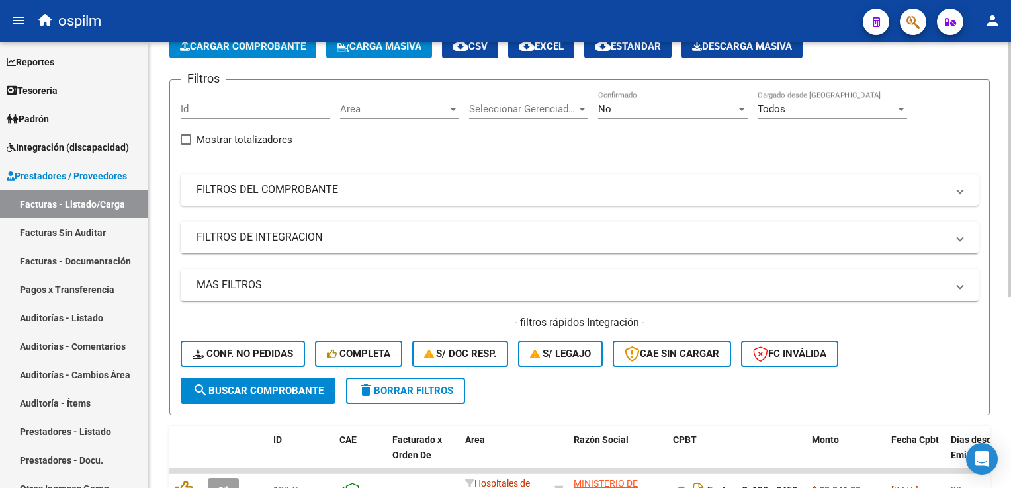
click at [722, 112] on div "No" at bounding box center [667, 109] width 138 height 12
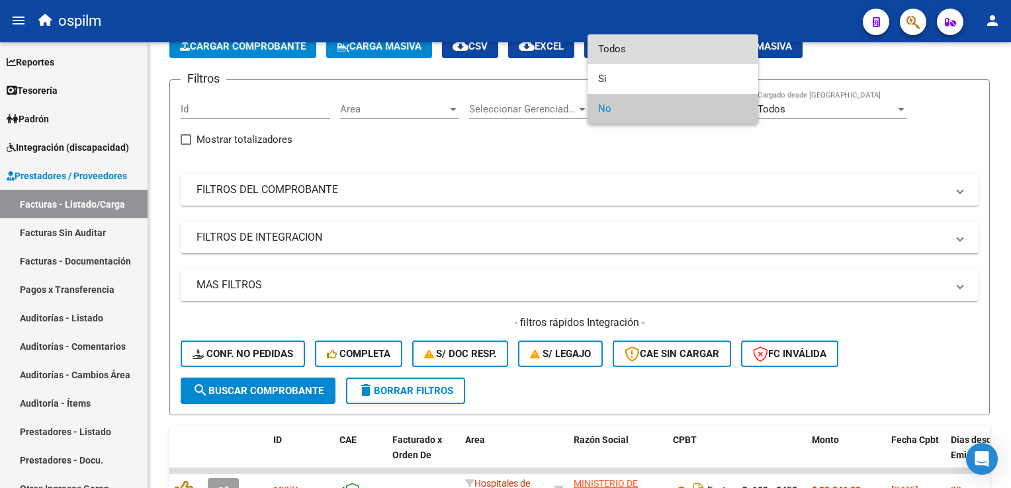
click at [708, 52] on span "Todos" at bounding box center [673, 49] width 150 height 30
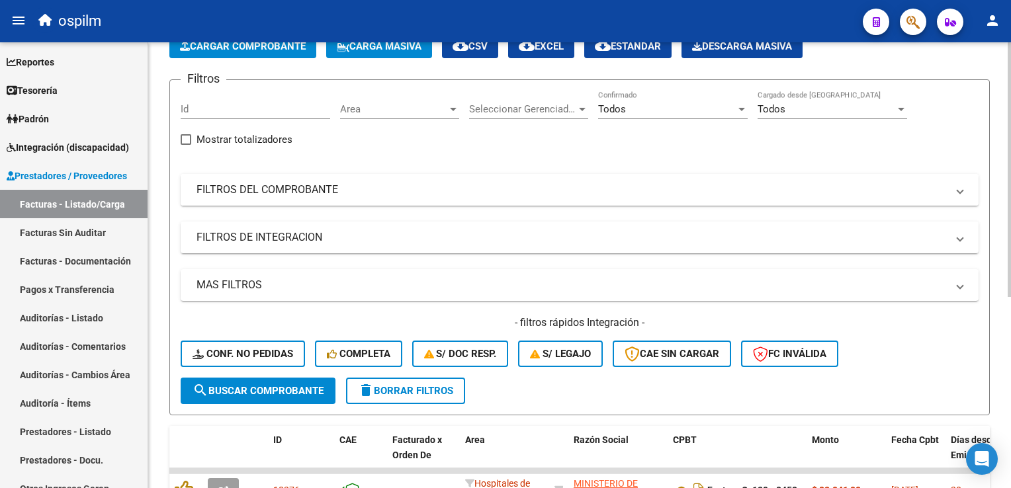
click at [312, 192] on mat-panel-title "FILTROS DEL COMPROBANTE" at bounding box center [571, 190] width 750 height 15
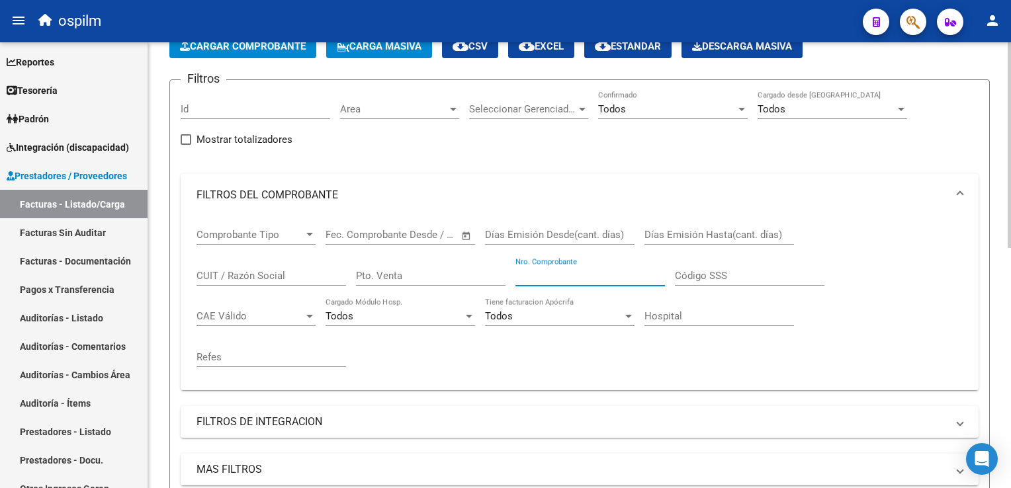
click at [556, 280] on input "Nro. Comprobante" at bounding box center [590, 276] width 150 height 12
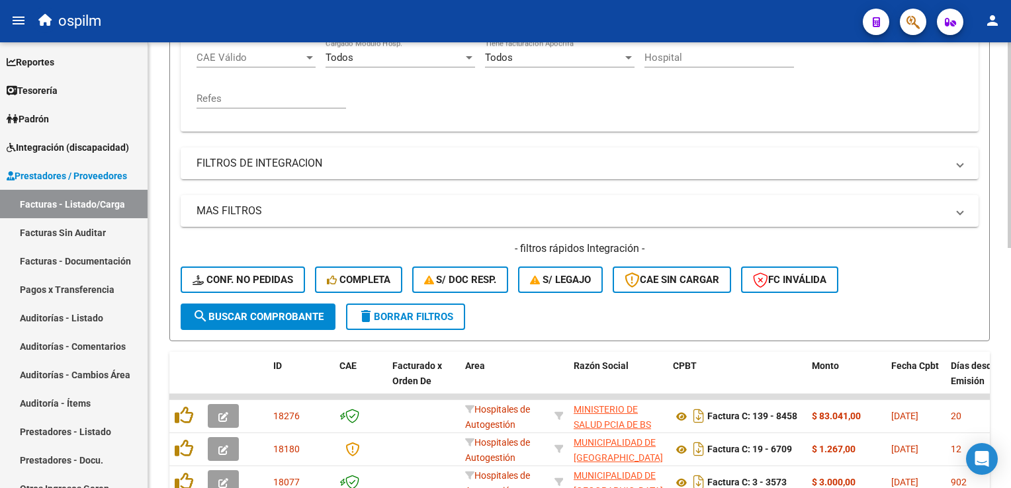
scroll to position [320, 0]
type input "8797"
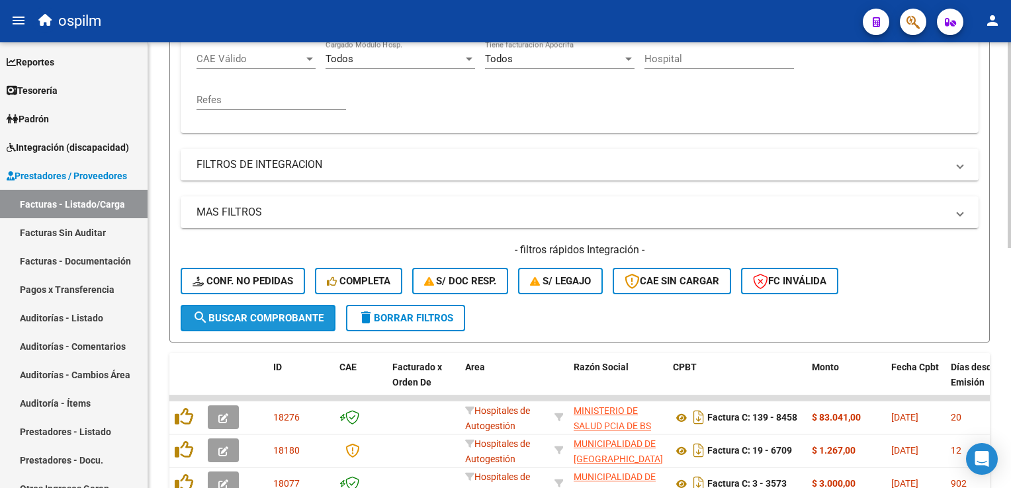
click at [262, 314] on span "search Buscar Comprobante" at bounding box center [258, 318] width 131 height 12
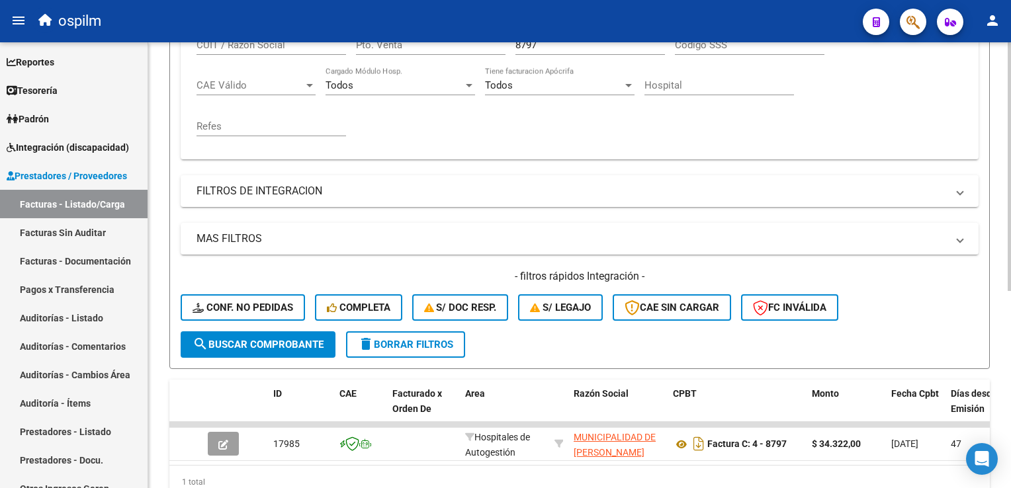
scroll to position [353, 0]
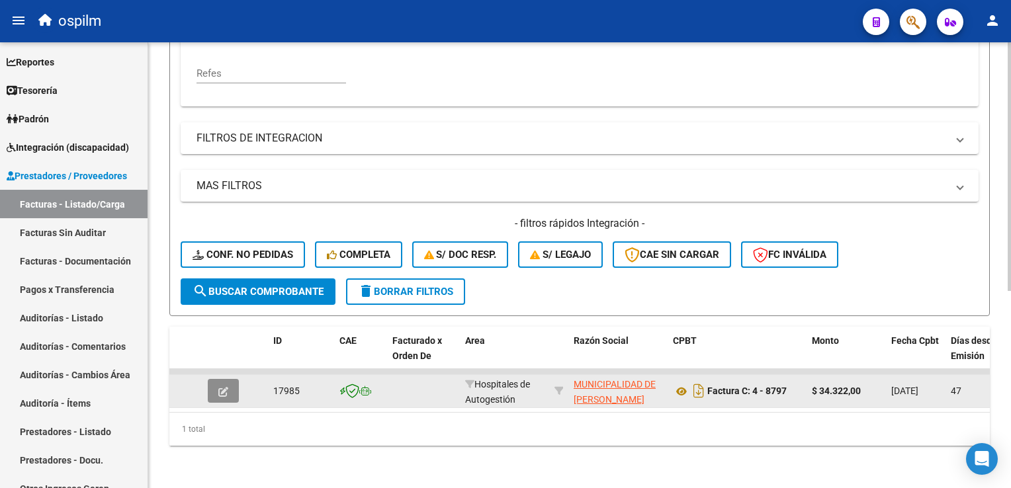
click at [227, 388] on button "button" at bounding box center [223, 391] width 31 height 24
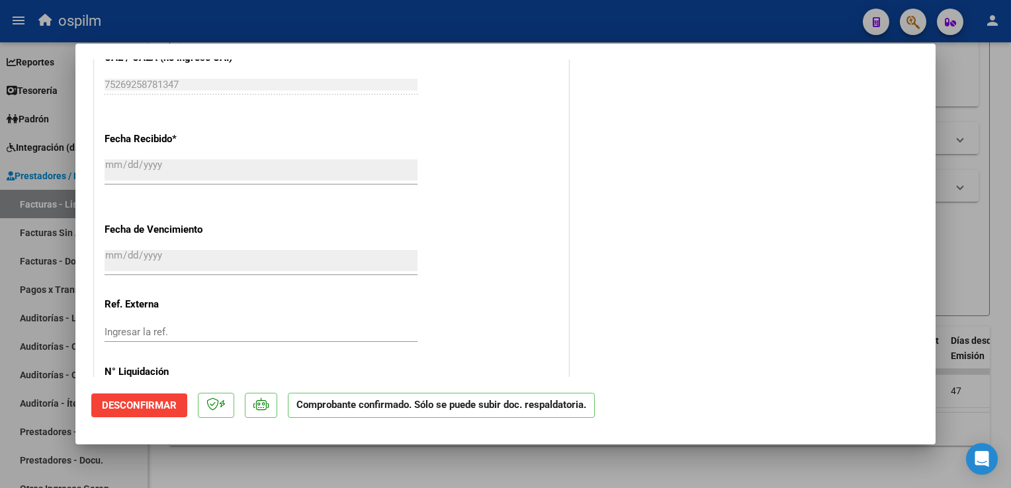
scroll to position [765, 0]
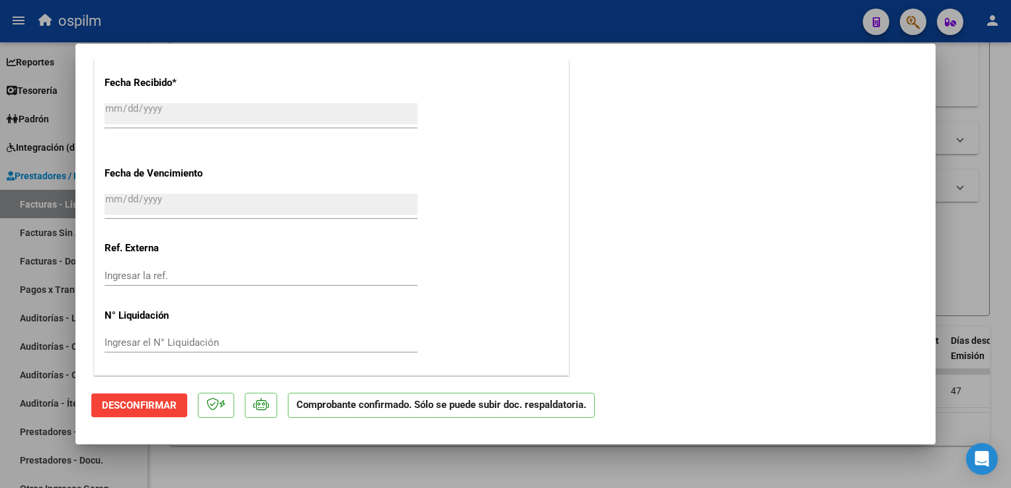
click at [1000, 177] on div at bounding box center [505, 244] width 1011 height 488
type input "$ 0,00"
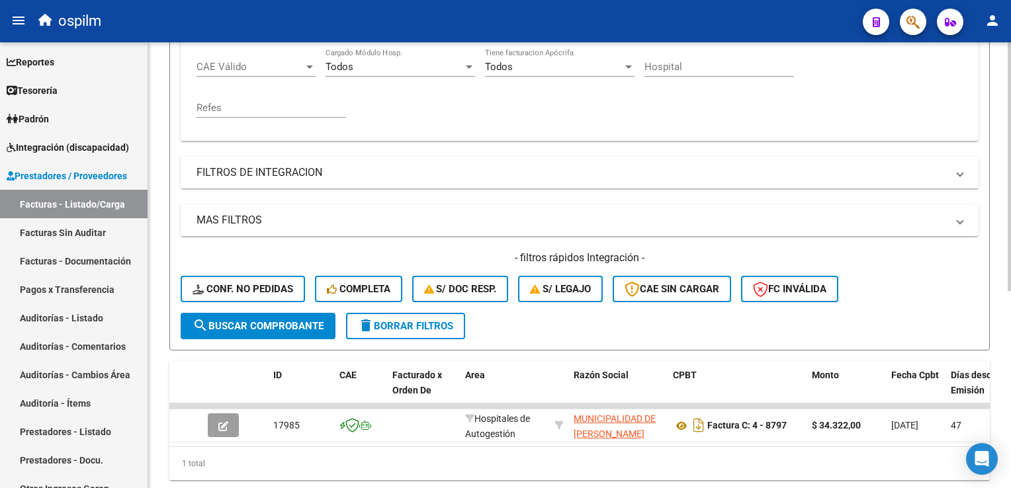
scroll to position [331, 0]
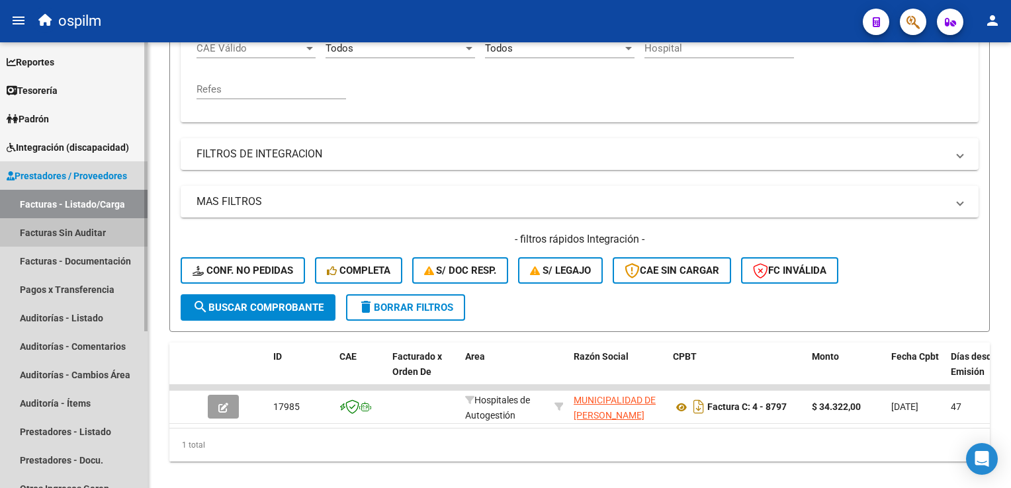
click at [63, 240] on link "Facturas Sin Auditar" at bounding box center [74, 232] width 148 height 28
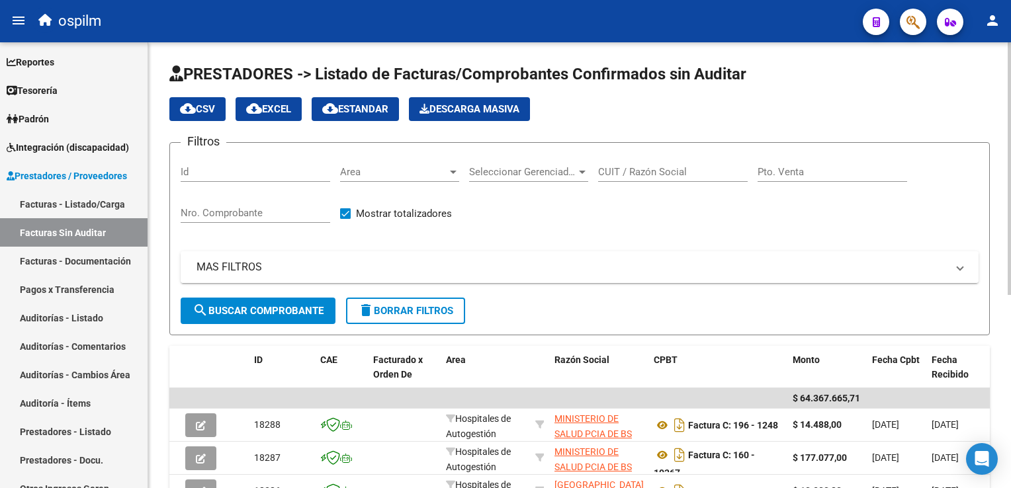
click at [355, 260] on mat-panel-title "MAS FILTROS" at bounding box center [571, 267] width 750 height 15
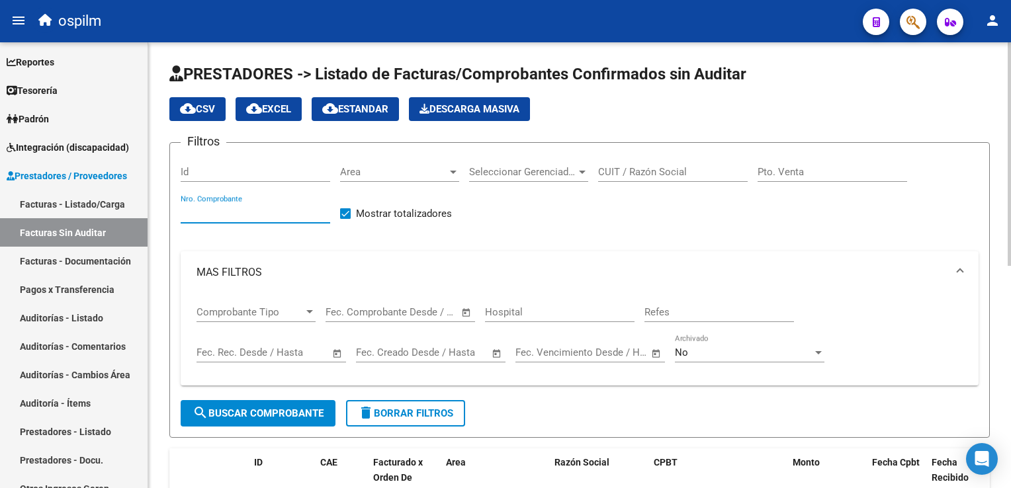
click at [193, 210] on input "Nro. Comprobante" at bounding box center [256, 213] width 150 height 12
type input "8797"
click at [246, 408] on span "search Buscar Comprobante" at bounding box center [258, 414] width 131 height 12
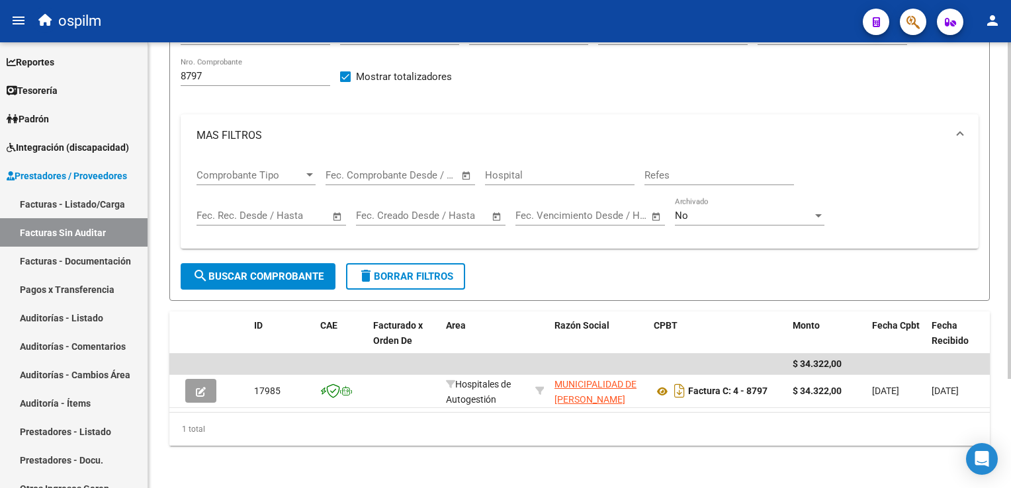
scroll to position [144, 0]
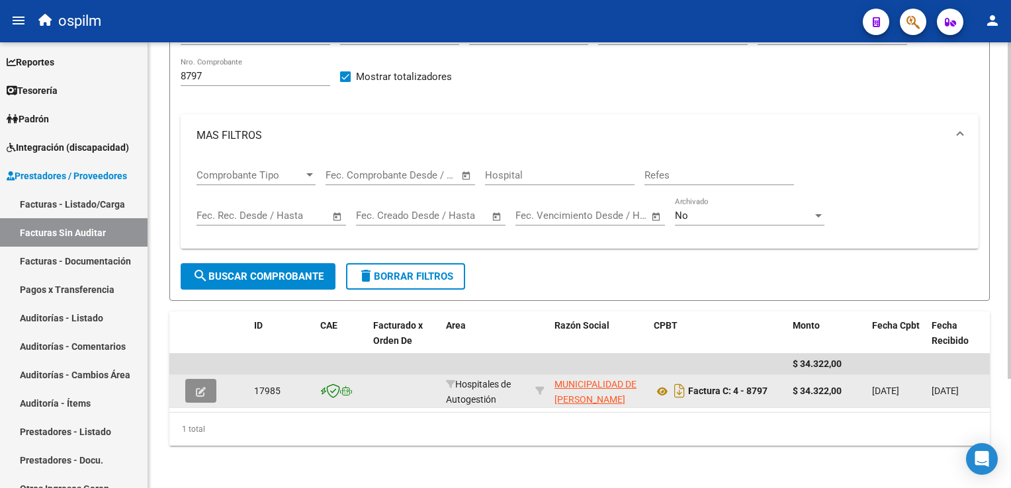
click at [203, 379] on button "button" at bounding box center [200, 391] width 31 height 24
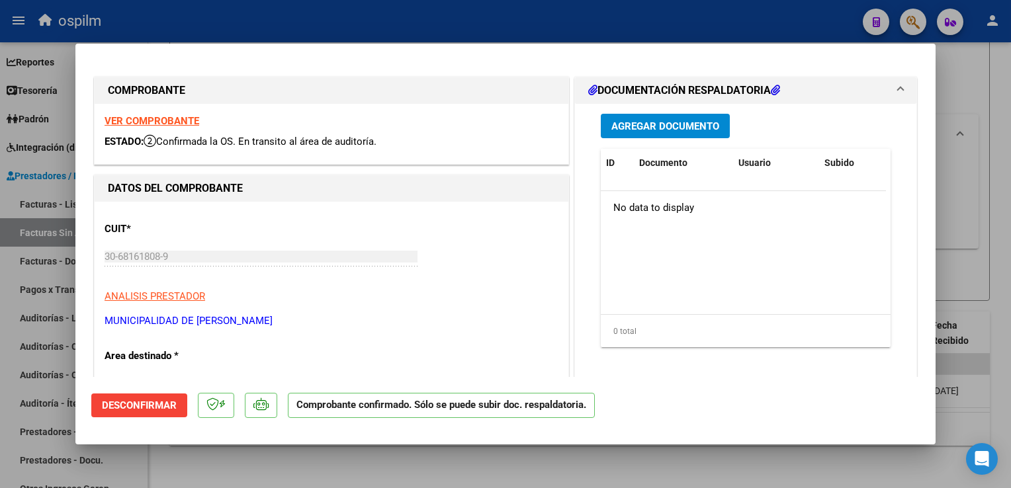
click at [992, 118] on div at bounding box center [505, 244] width 1011 height 488
type input "$ 0,00"
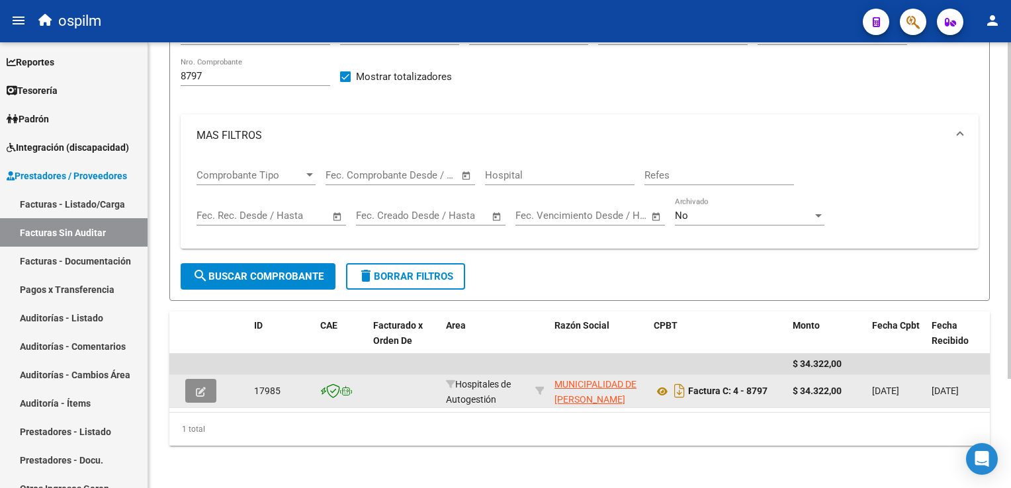
click at [198, 387] on icon "button" at bounding box center [201, 392] width 10 height 10
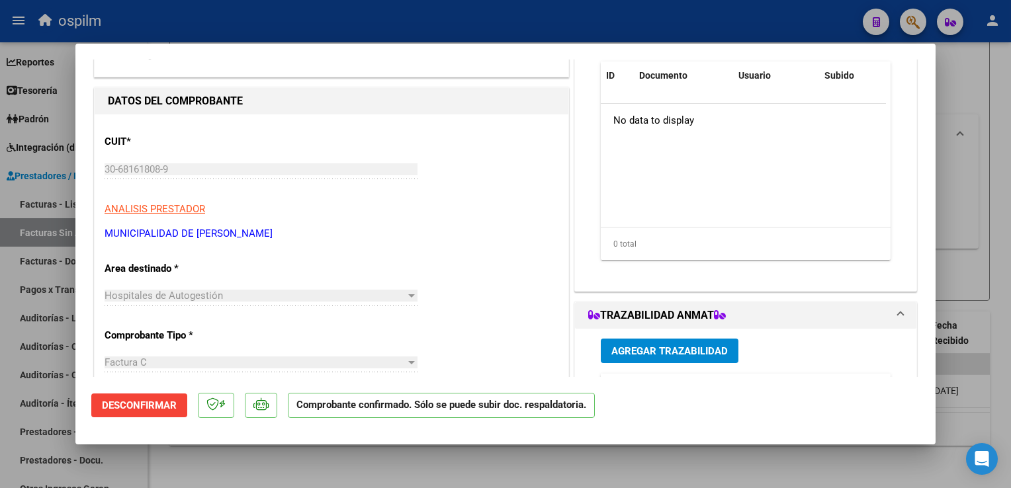
scroll to position [103, 0]
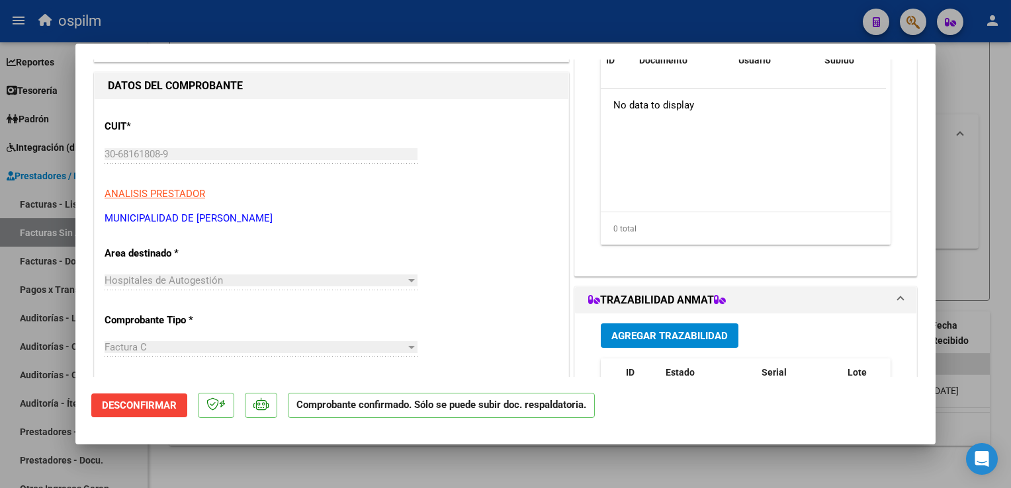
click at [258, 7] on div at bounding box center [505, 244] width 1011 height 488
type input "$ 0,00"
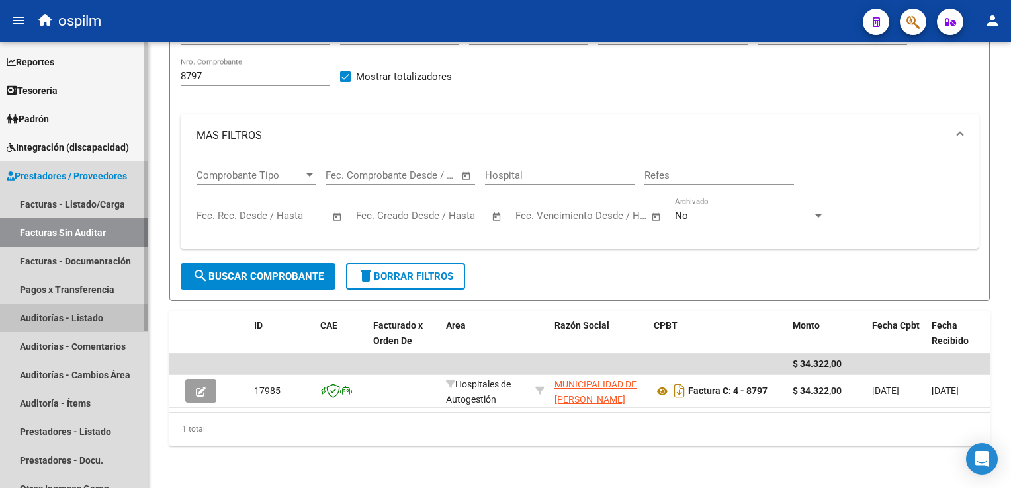
click at [34, 308] on link "Auditorías - Listado" at bounding box center [74, 318] width 148 height 28
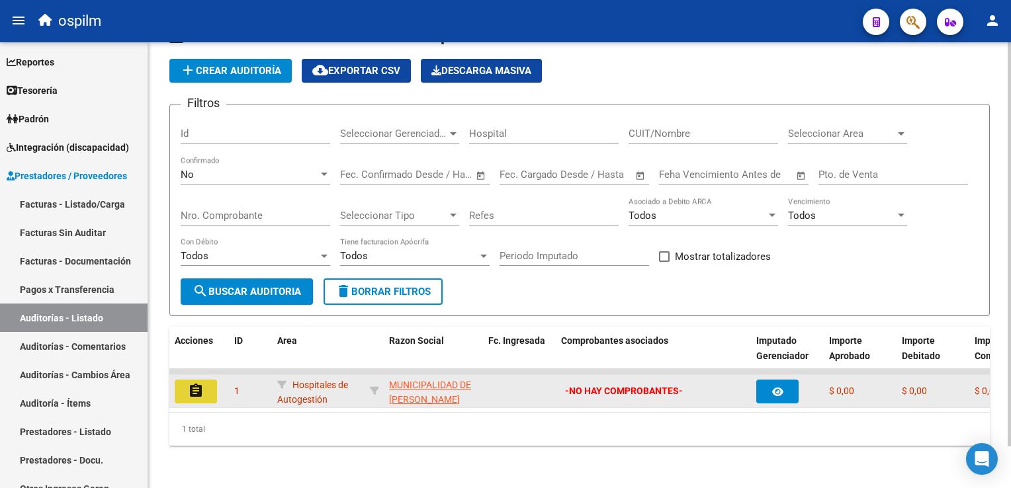
click at [202, 383] on mat-icon "assignment" at bounding box center [196, 391] width 16 height 16
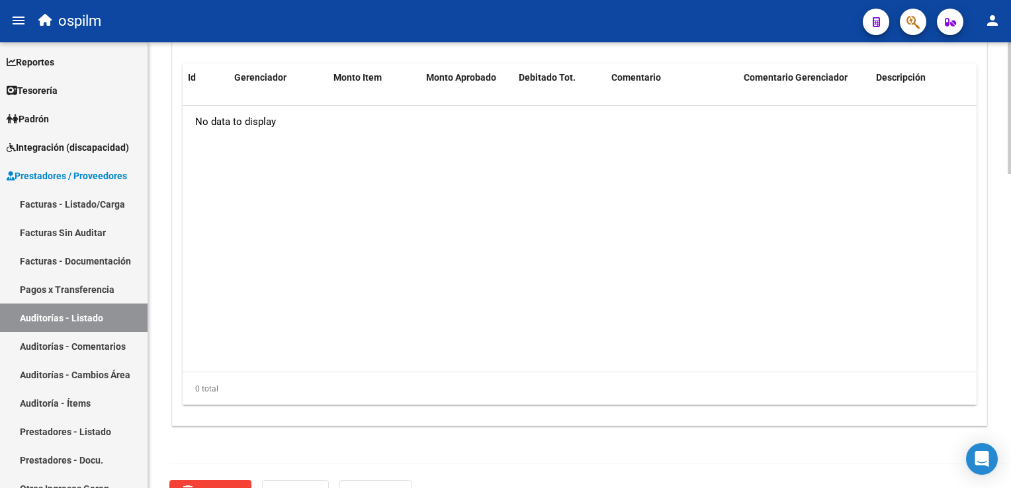
scroll to position [1061, 0]
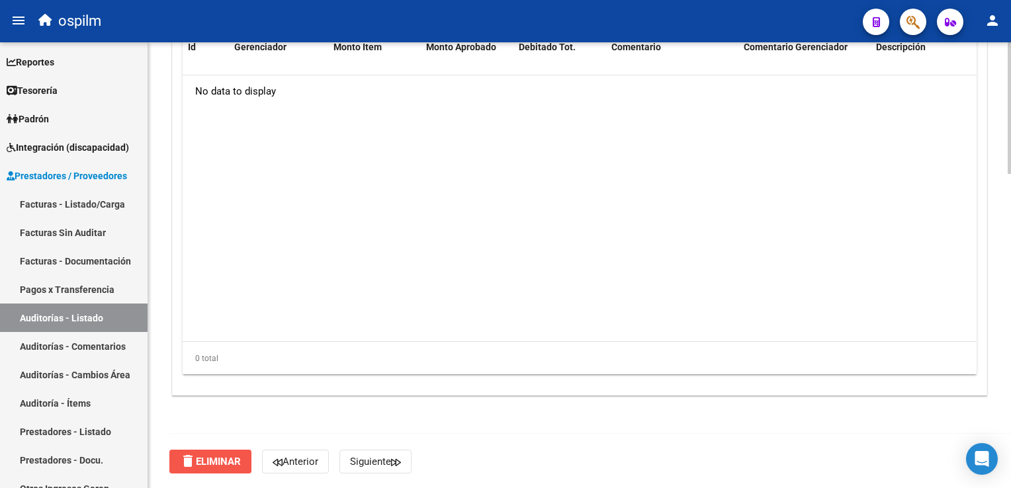
click at [212, 470] on button "delete Eliminar" at bounding box center [210, 462] width 82 height 24
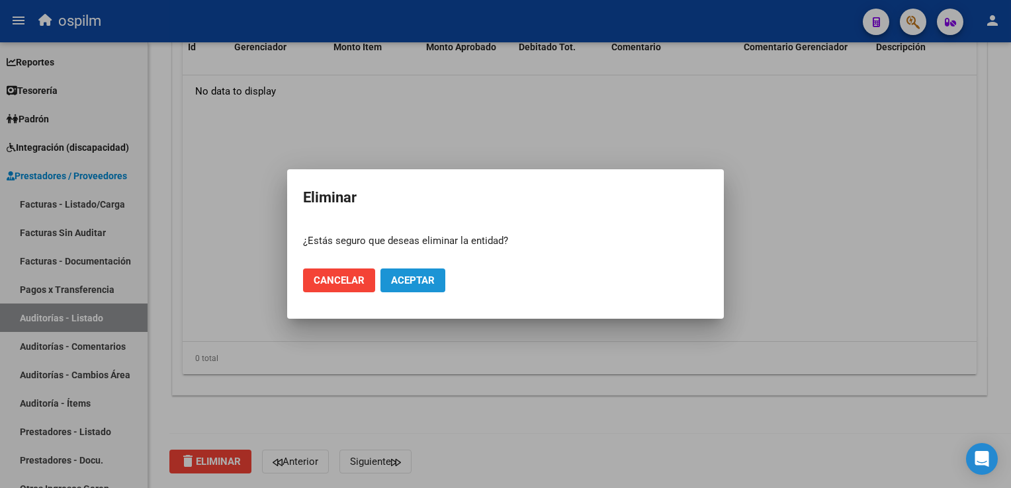
click at [415, 282] on span "Aceptar" at bounding box center [413, 281] width 44 height 12
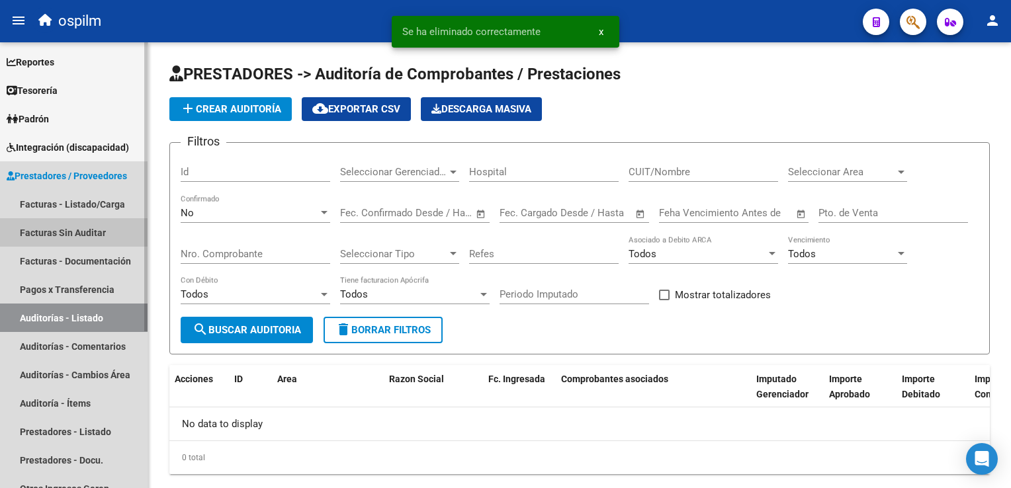
click at [64, 223] on link "Facturas Sin Auditar" at bounding box center [74, 232] width 148 height 28
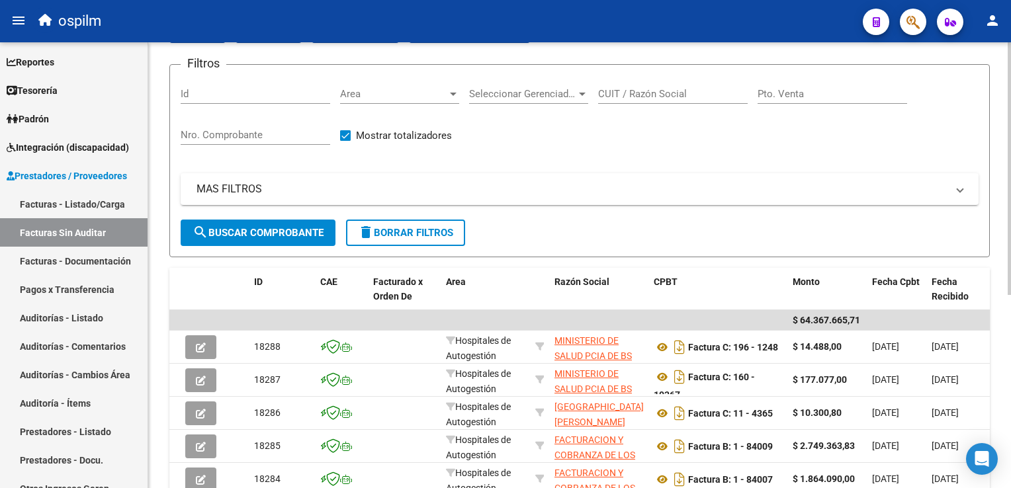
scroll to position [77, 0]
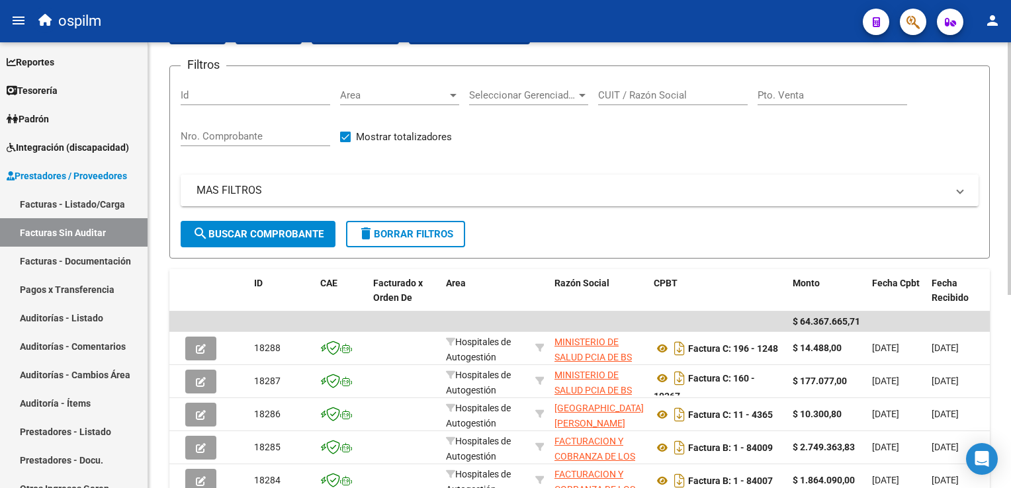
click at [386, 186] on mat-panel-title "MAS FILTROS" at bounding box center [571, 190] width 750 height 15
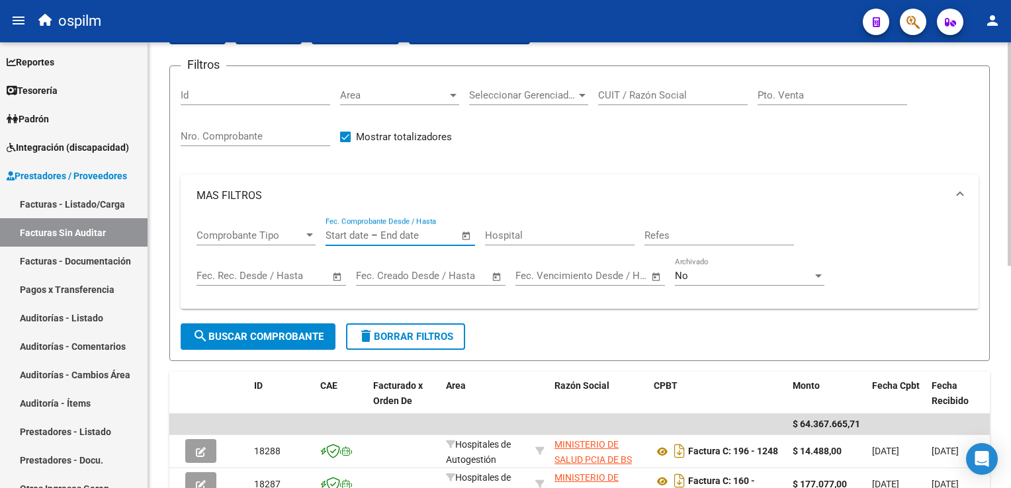
click at [431, 235] on input "text" at bounding box center [412, 236] width 64 height 12
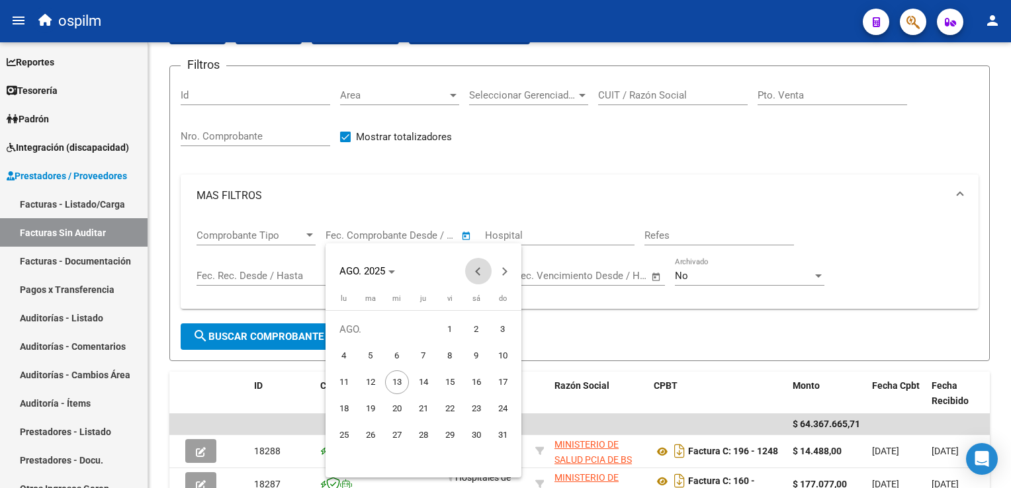
click at [477, 277] on span "Previous month" at bounding box center [478, 271] width 26 height 26
drag, startPoint x: 445, startPoint y: 431, endPoint x: 476, endPoint y: 433, distance: 31.2
click at [476, 433] on tr "23 24 25 26 27 28 29" at bounding box center [423, 435] width 185 height 26
click at [450, 436] on span "27" at bounding box center [450, 435] width 24 height 24
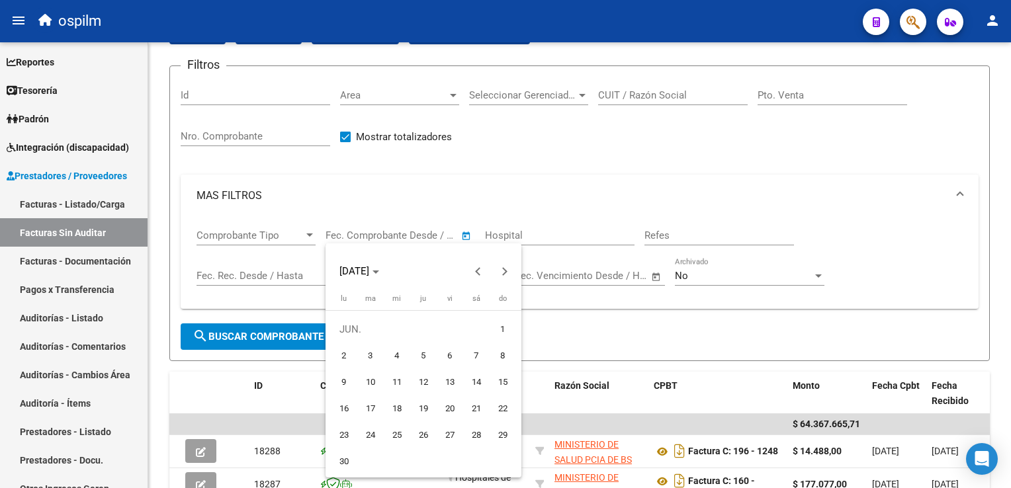
type input "[DATE]"
click at [472, 433] on span "28" at bounding box center [476, 435] width 24 height 24
type input "[DATE]"
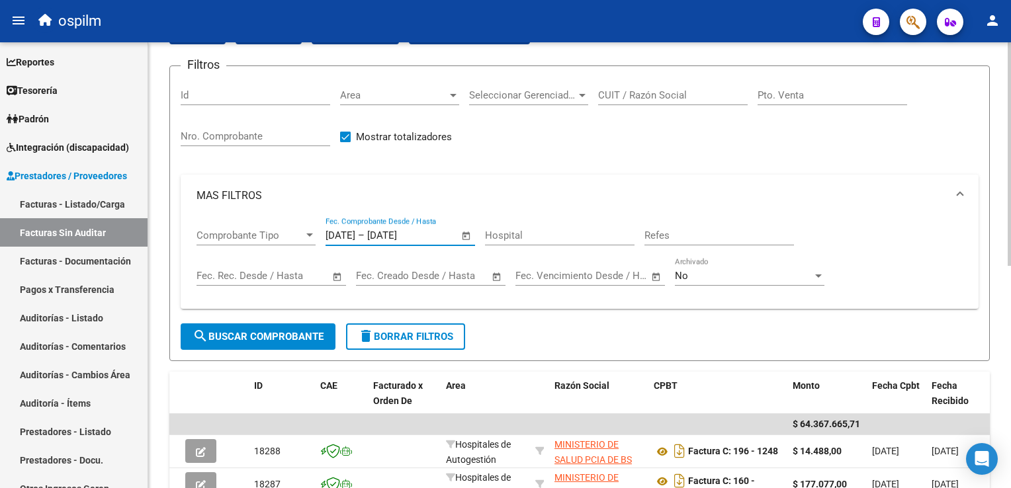
click at [288, 331] on span "search Buscar Comprobante" at bounding box center [258, 337] width 131 height 12
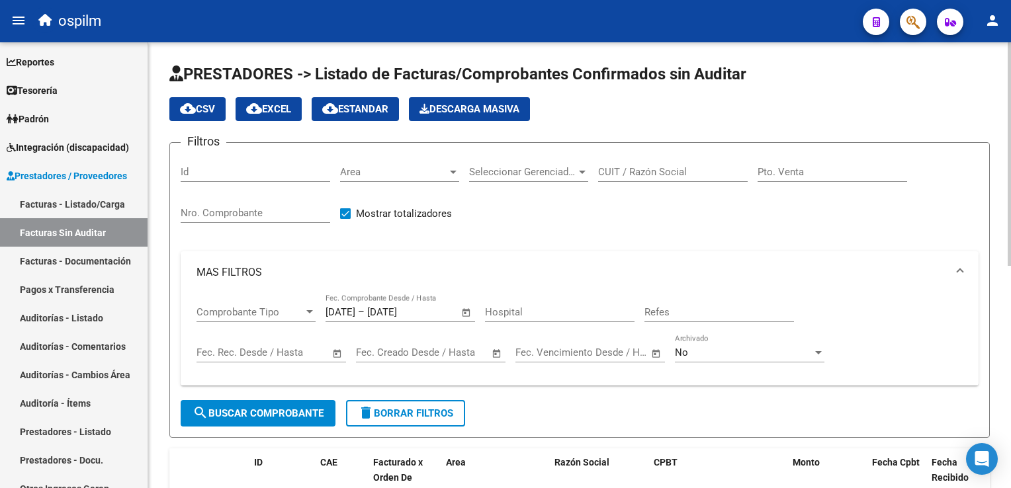
scroll to position [4, 0]
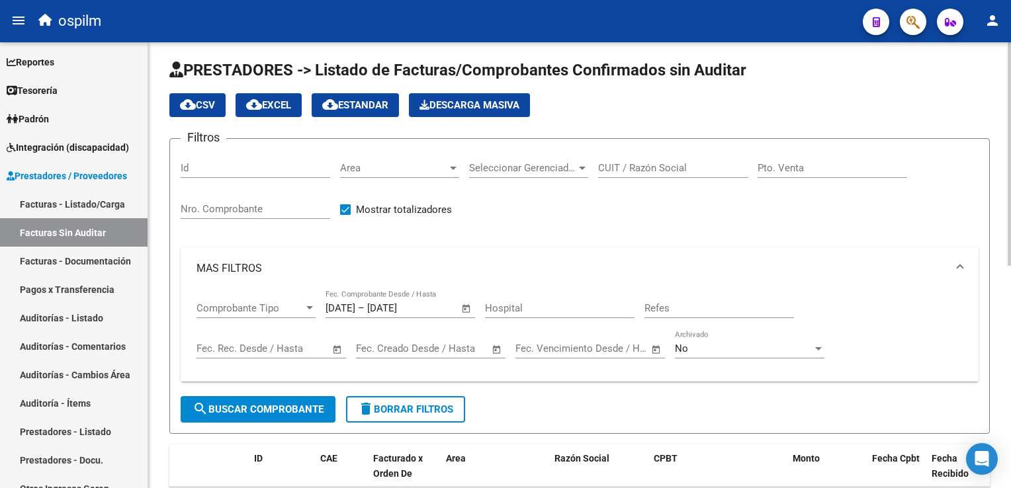
click at [194, 193] on div "Nro. Comprobante" at bounding box center [256, 205] width 150 height 28
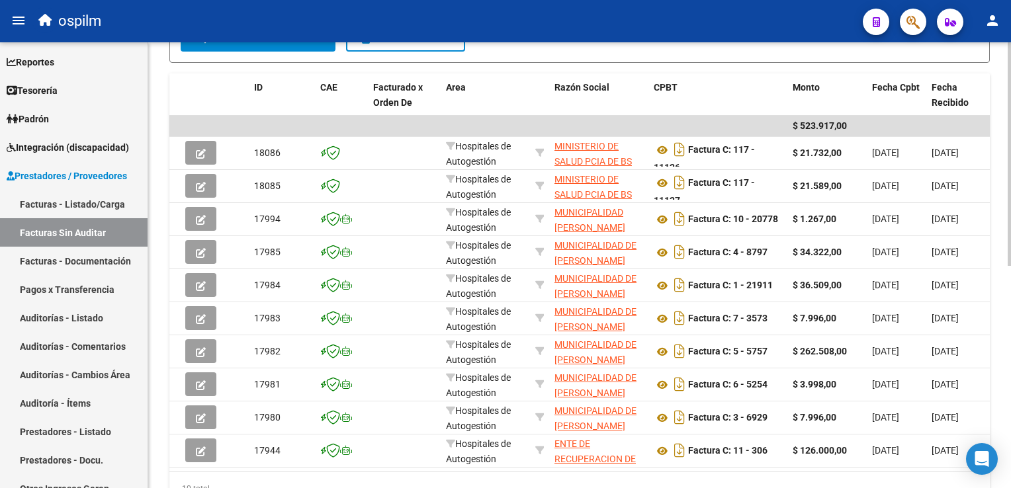
scroll to position [375, 0]
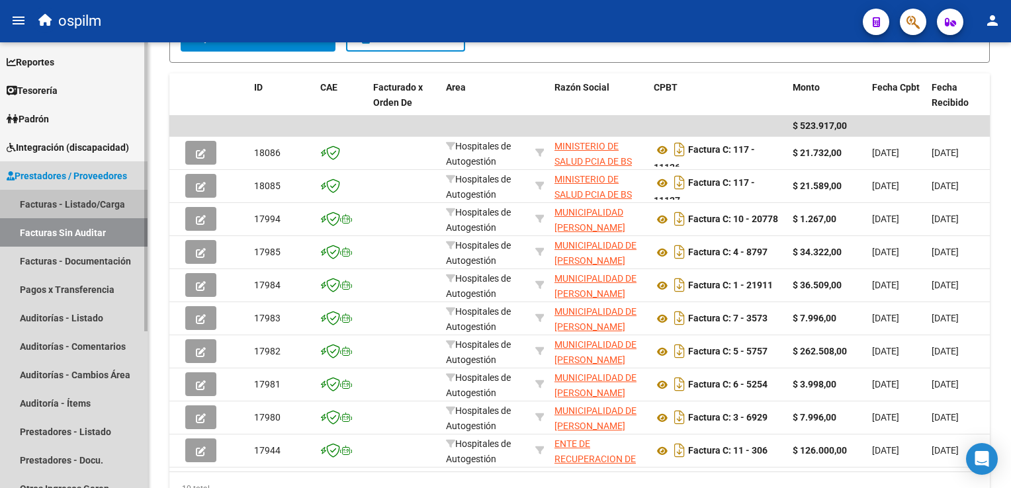
click at [111, 211] on link "Facturas - Listado/Carga" at bounding box center [74, 204] width 148 height 28
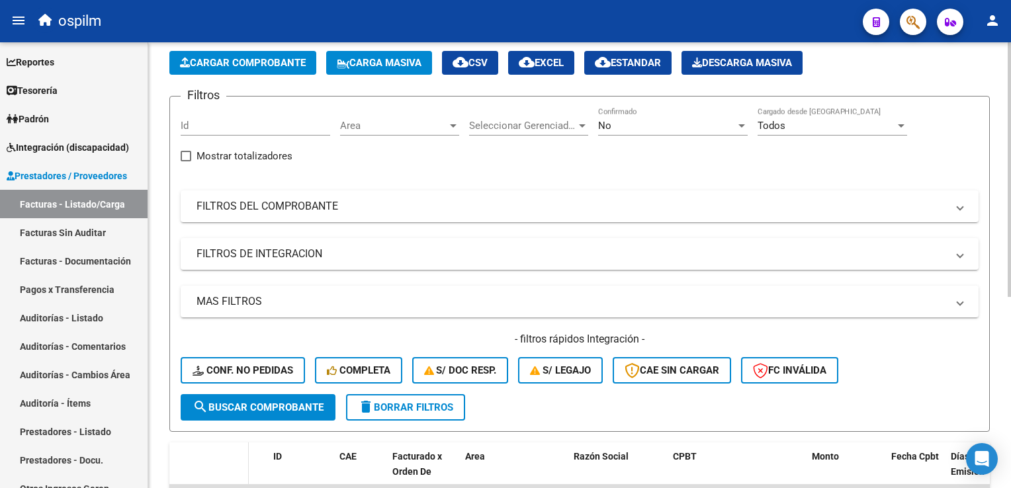
scroll to position [45, 0]
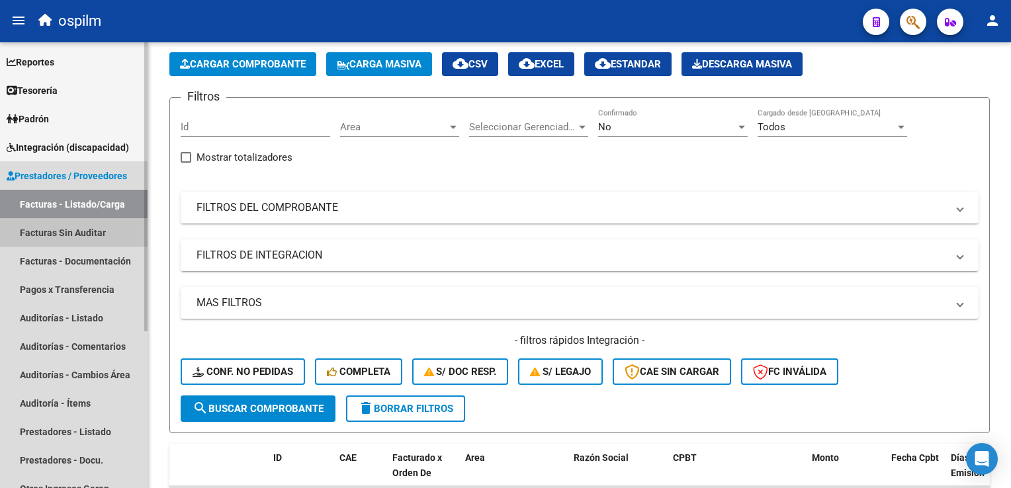
click at [93, 239] on link "Facturas Sin Auditar" at bounding box center [74, 232] width 148 height 28
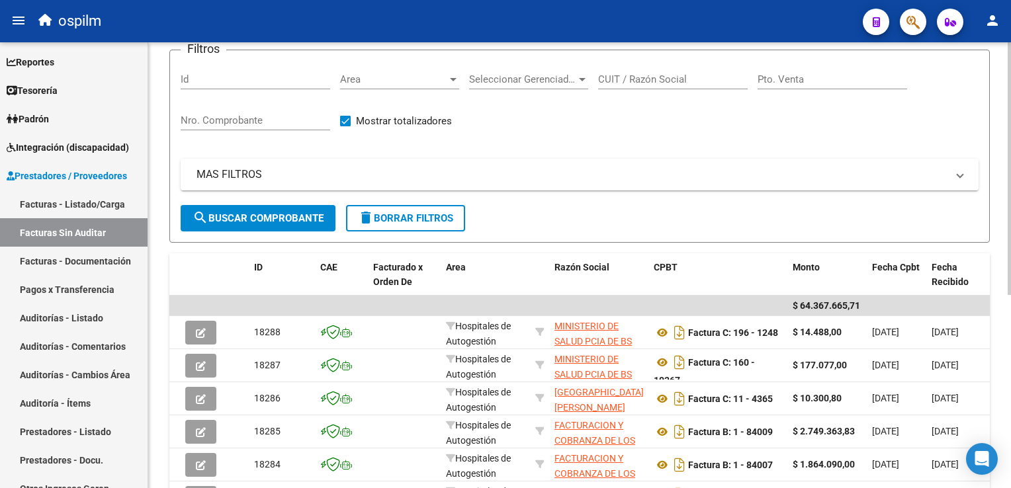
scroll to position [94, 0]
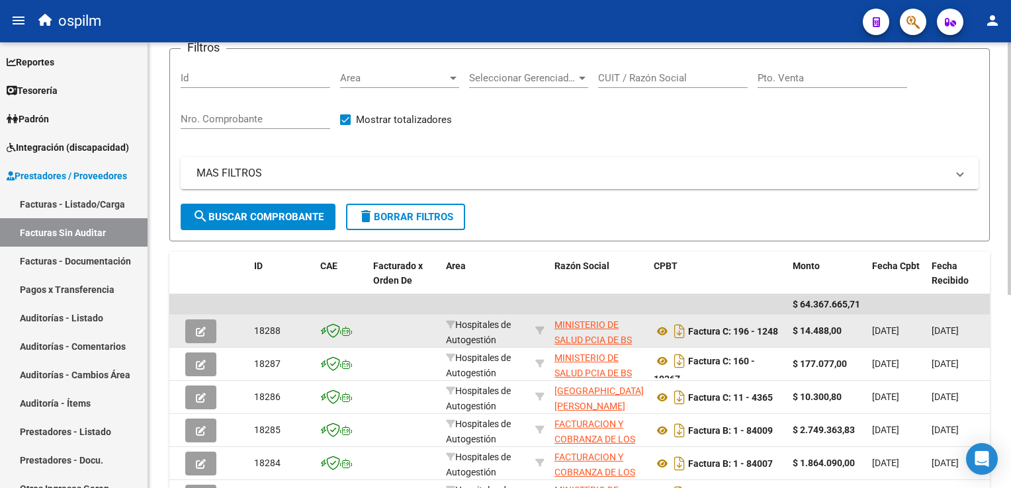
click at [171, 330] on datatable-body-cell at bounding box center [208, 331] width 79 height 32
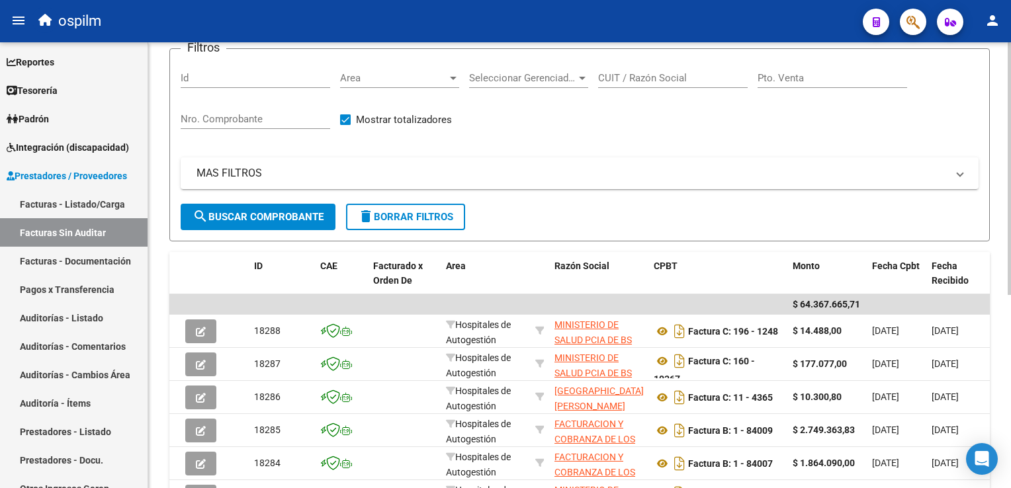
scroll to position [0, 0]
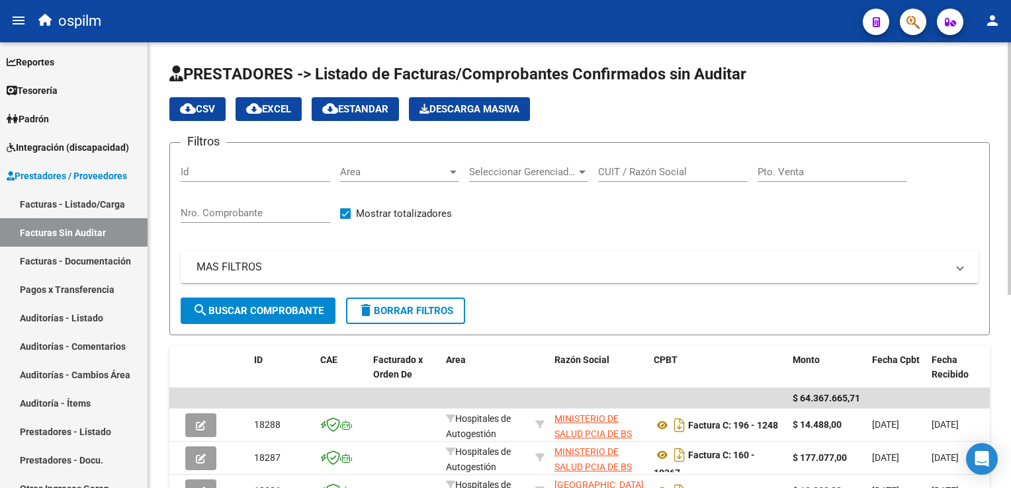
click at [254, 274] on mat-expansion-panel-header "MAS FILTROS" at bounding box center [580, 267] width 798 height 32
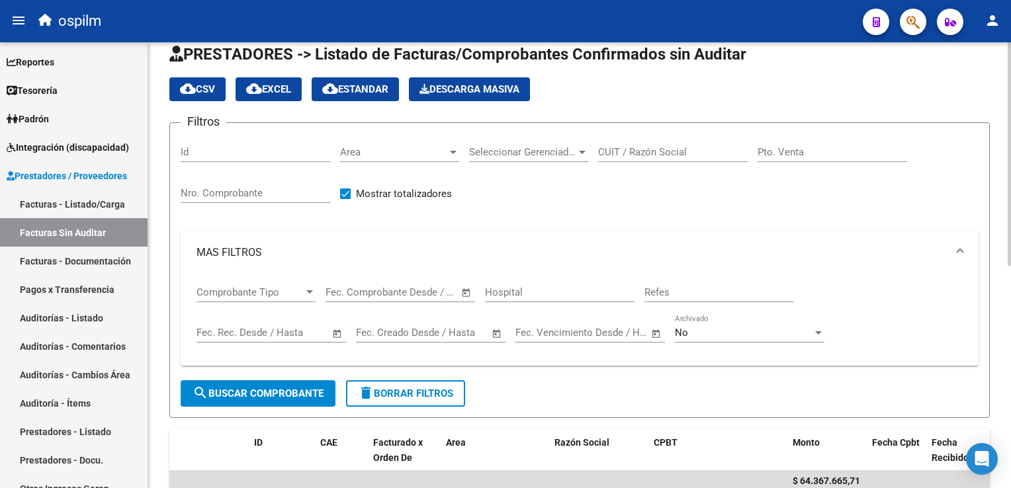
scroll to position [19, 0]
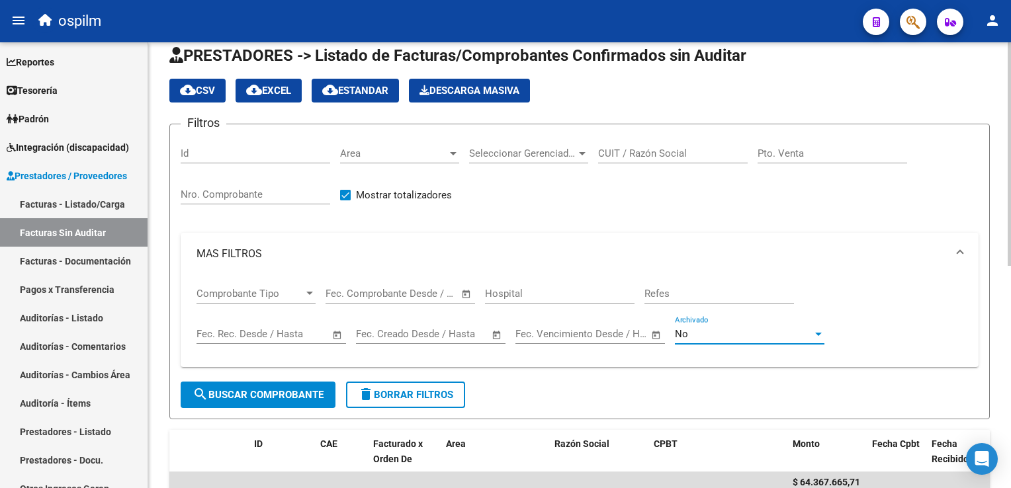
click at [688, 336] on div "No" at bounding box center [744, 334] width 138 height 12
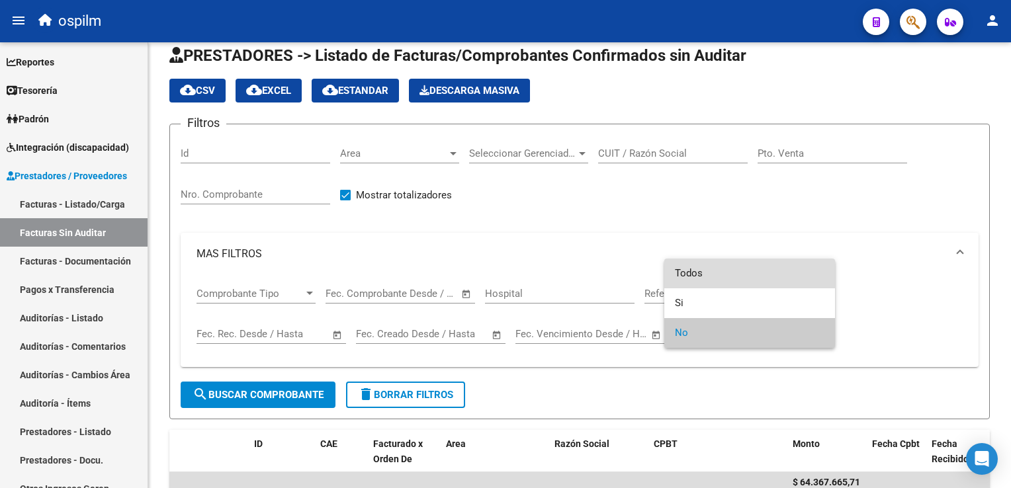
click at [699, 269] on span "Todos" at bounding box center [750, 274] width 150 height 30
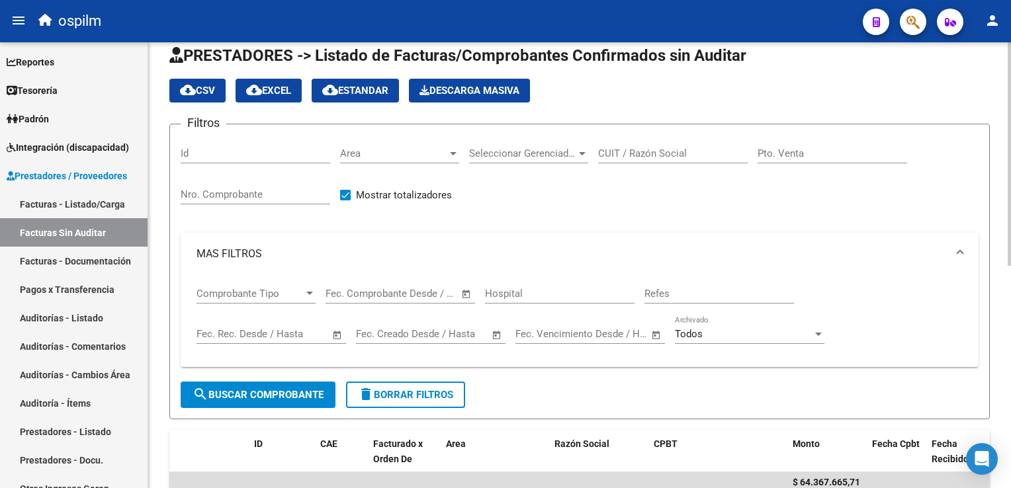
click at [643, 230] on div "Filtros Id Area Area Seleccionar Gerenciador Seleccionar Gerenciador CUIT / Raz…" at bounding box center [580, 258] width 798 height 247
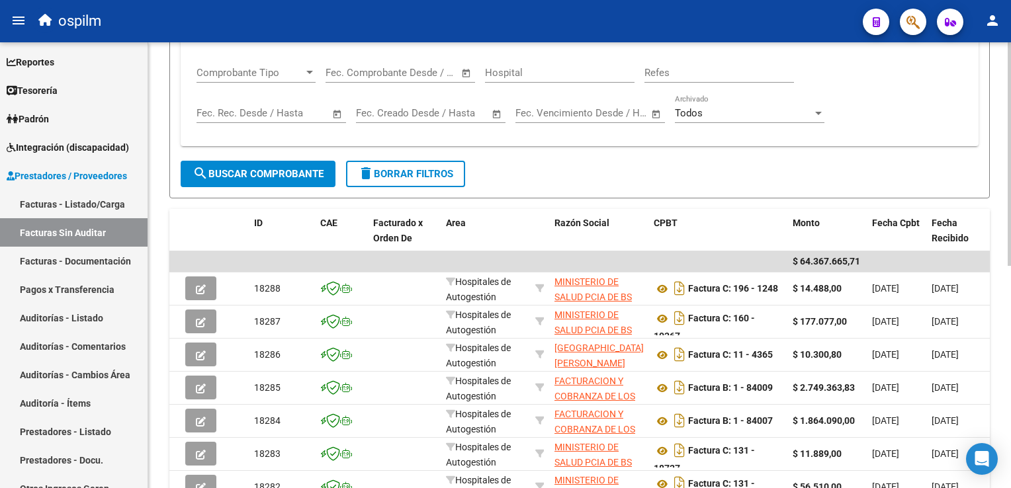
scroll to position [240, 0]
click at [277, 176] on span "search Buscar Comprobante" at bounding box center [258, 173] width 131 height 12
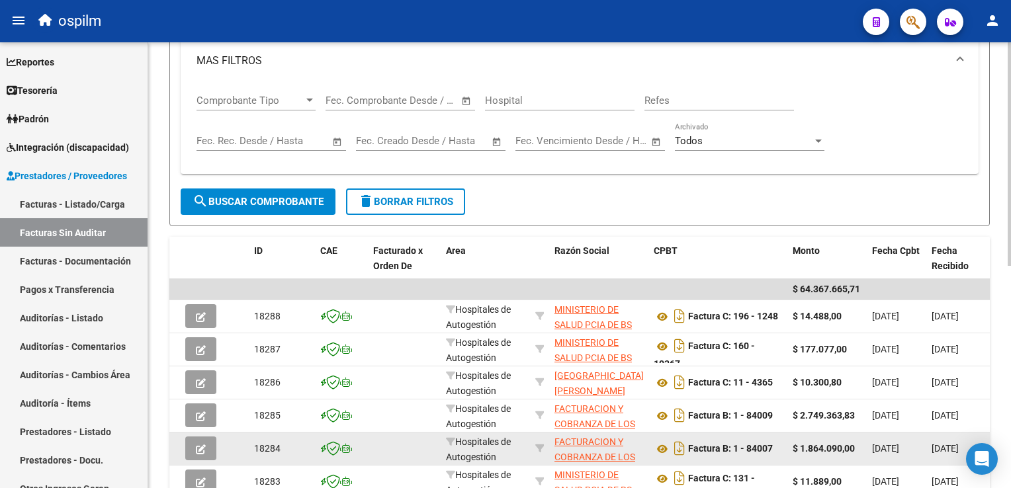
scroll to position [212, 0]
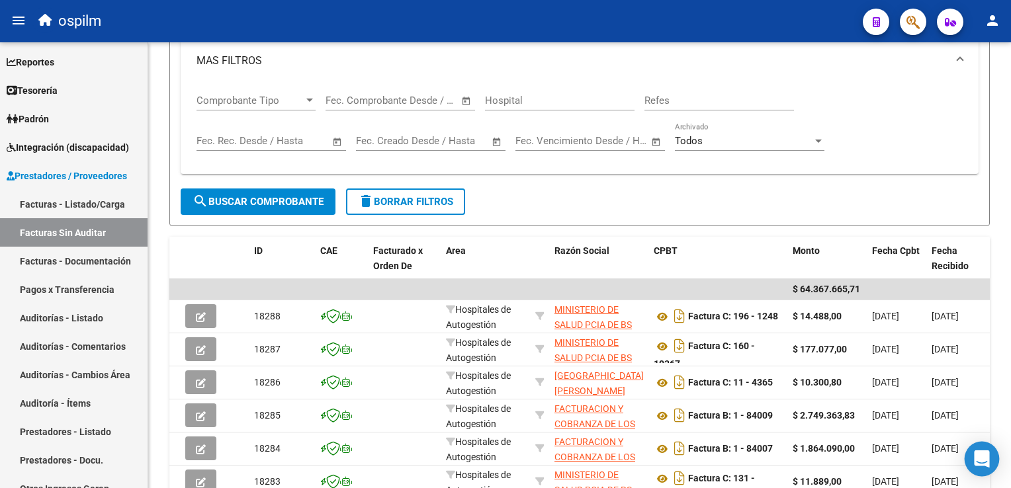
click at [988, 462] on icon "Open Intercom Messenger" at bounding box center [981, 459] width 17 height 17
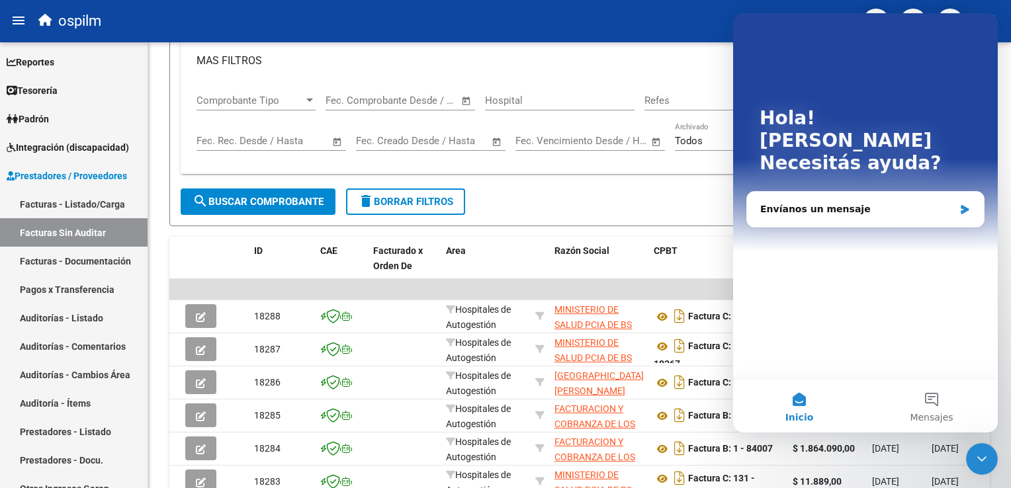
scroll to position [0, 0]
click at [853, 202] on div "Envíanos un mensaje" at bounding box center [857, 209] width 194 height 14
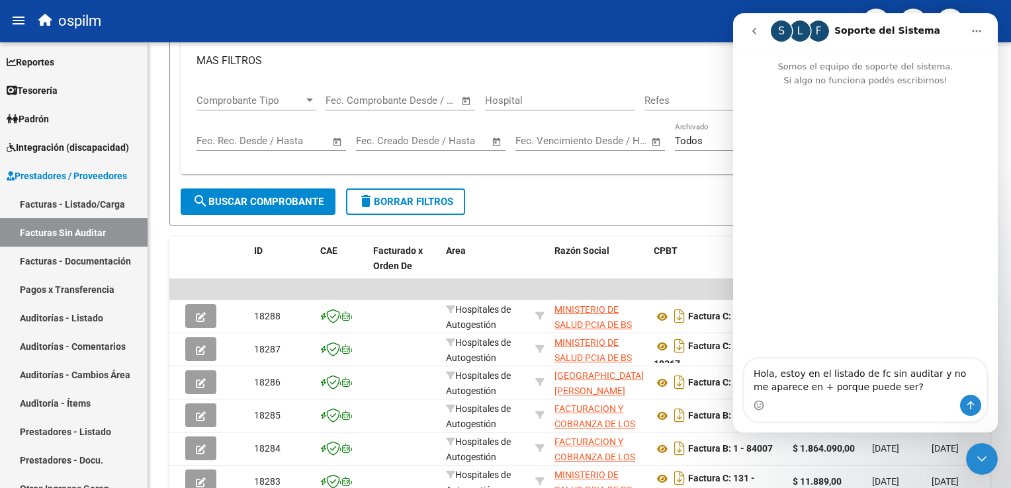
type textarea "Hola, estoy en el listado de fc sin auditar y no me aparece en + porque puede s…"
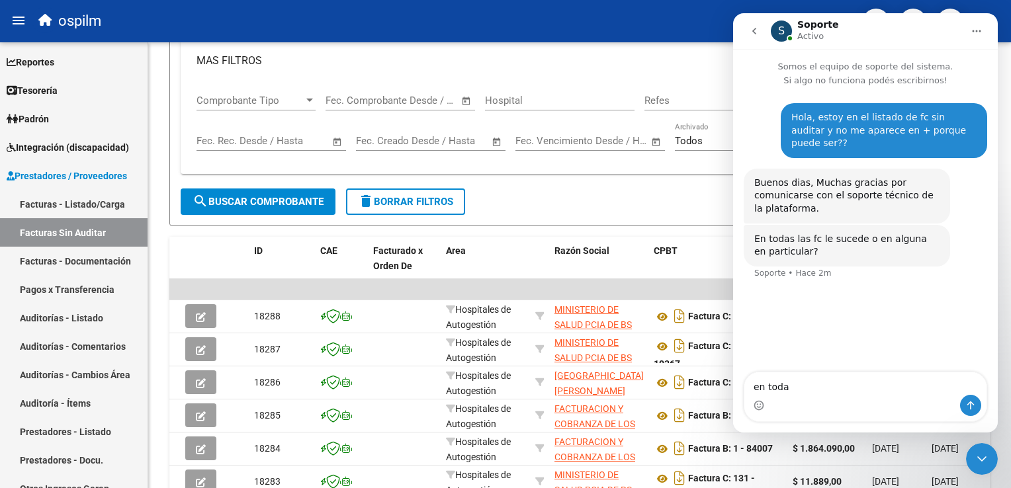
type textarea "en todas"
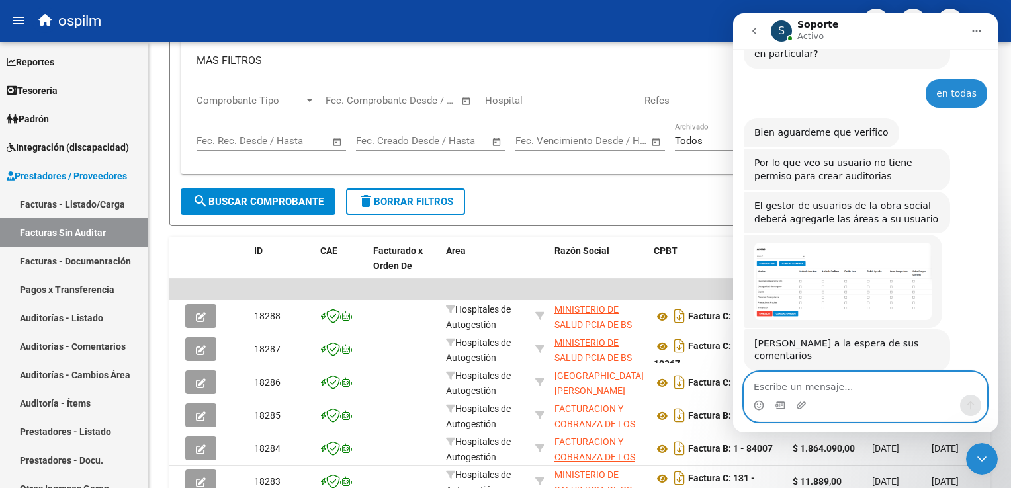
scroll to position [198, 0]
